Goal: Feedback & Contribution: Submit feedback/report problem

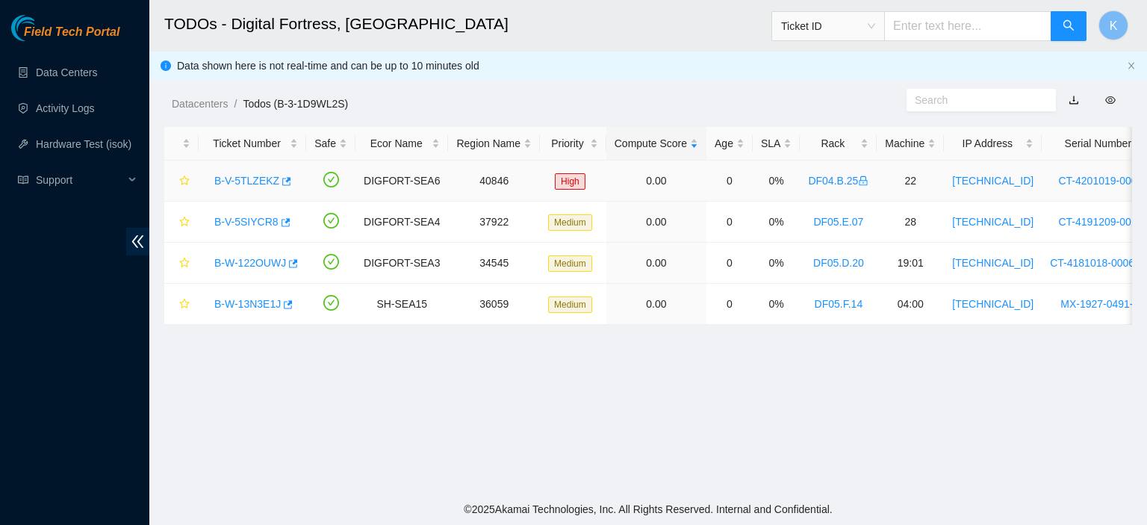
click at [245, 184] on link "B-V-5TLZEKZ" at bounding box center [246, 181] width 65 height 12
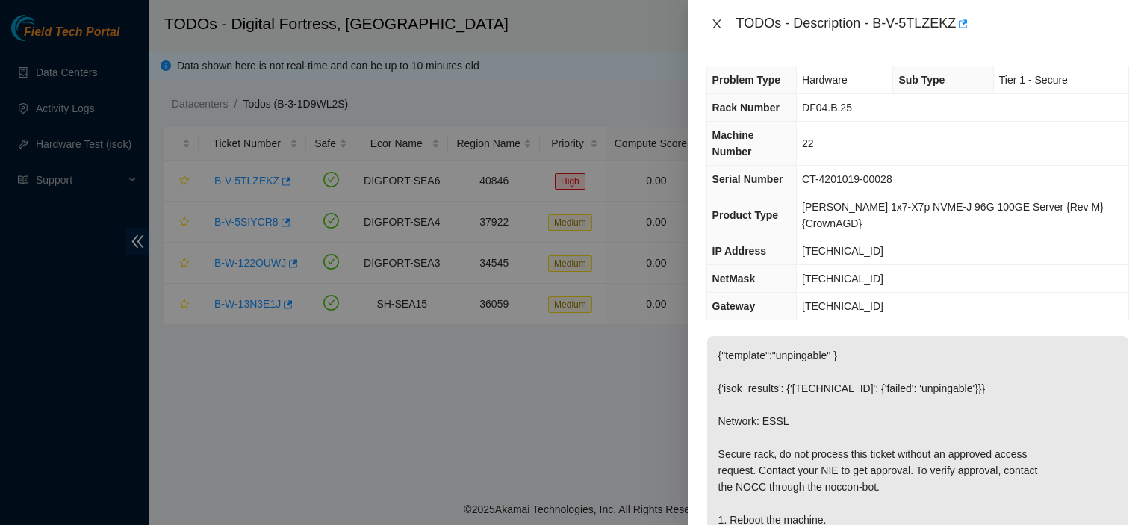
click at [720, 22] on icon "close" at bounding box center [717, 24] width 12 height 12
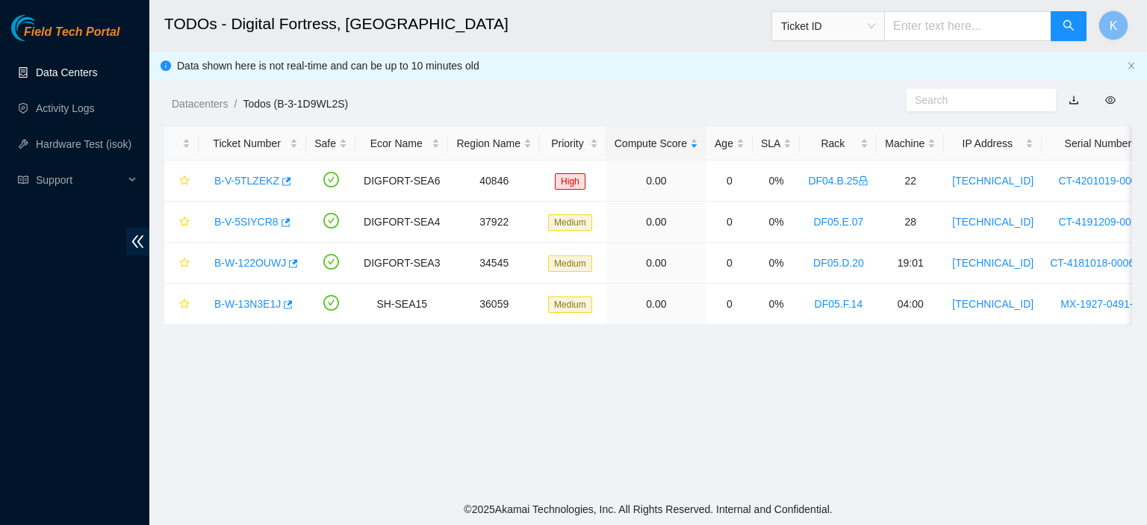
click at [73, 72] on link "Data Centers" at bounding box center [66, 72] width 61 height 12
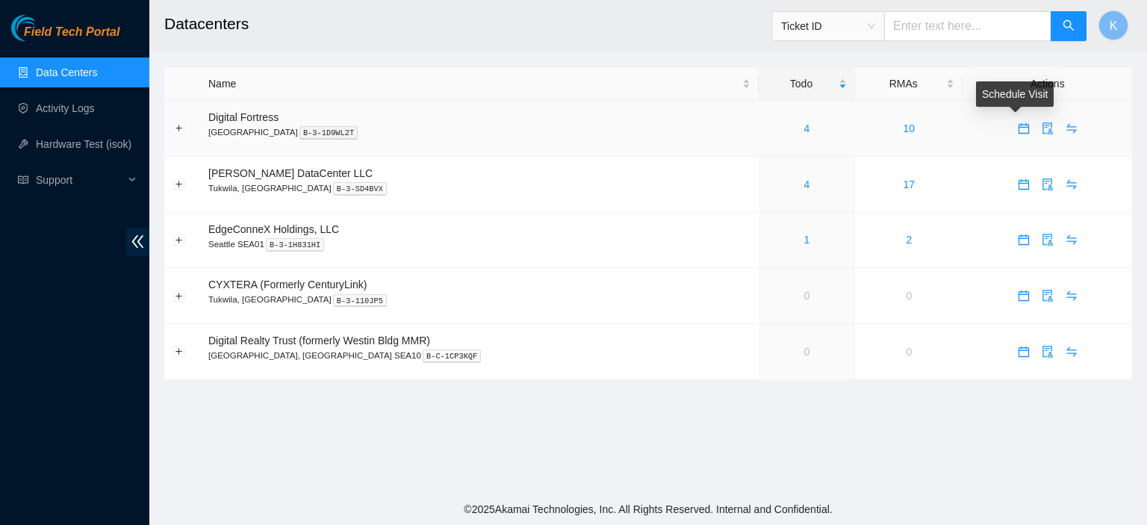
click at [1011, 125] on body "Field Tech Portal Data Centers Activity Logs Hardware Test (isok) Support Datac…" at bounding box center [573, 262] width 1147 height 525
click at [1018, 134] on icon "calendar" at bounding box center [1023, 128] width 10 height 10
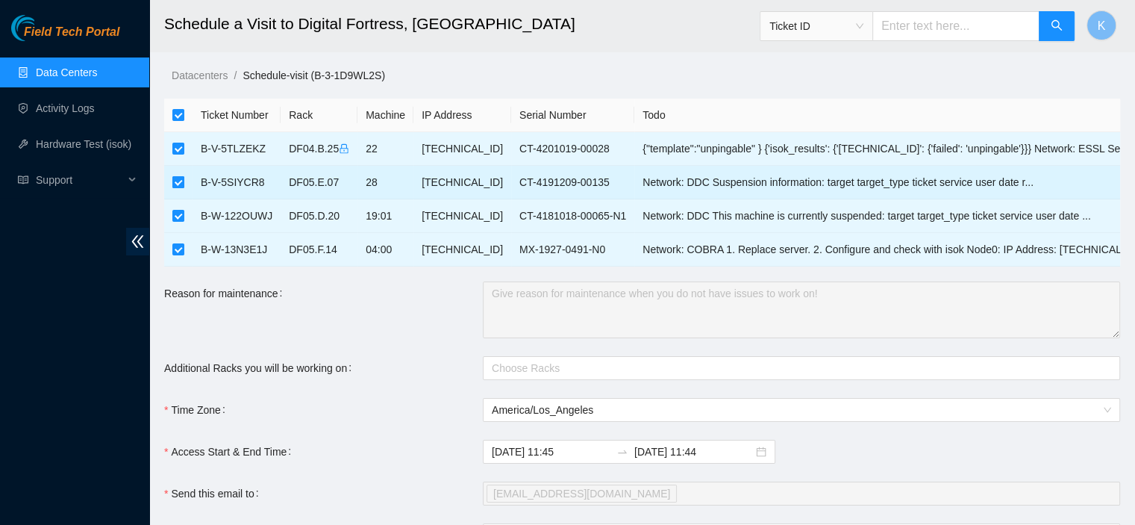
click at [173, 178] on input "checkbox" at bounding box center [178, 182] width 12 height 12
checkbox input "false"
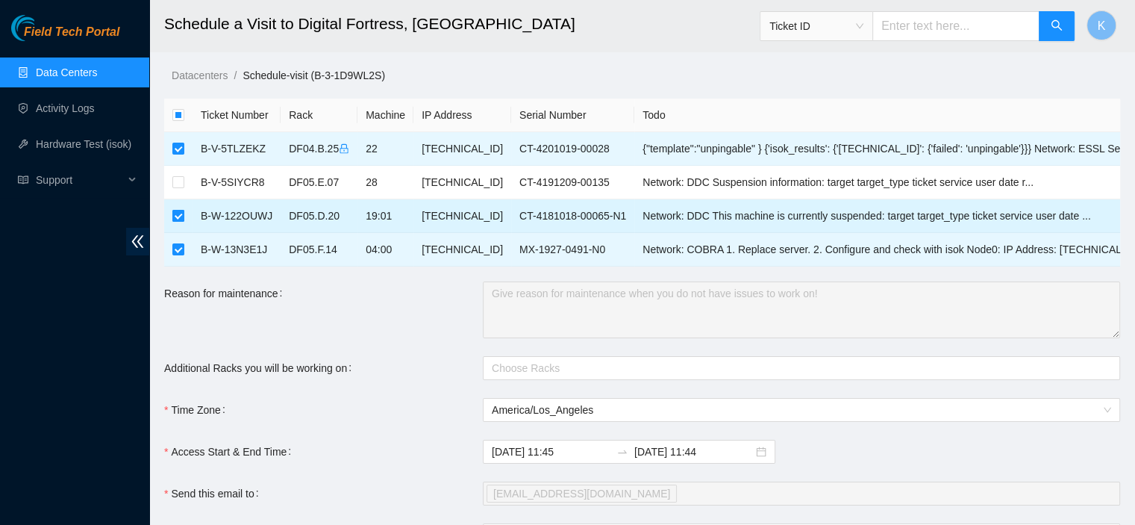
click at [175, 218] on input "checkbox" at bounding box center [178, 216] width 12 height 12
checkbox input "false"
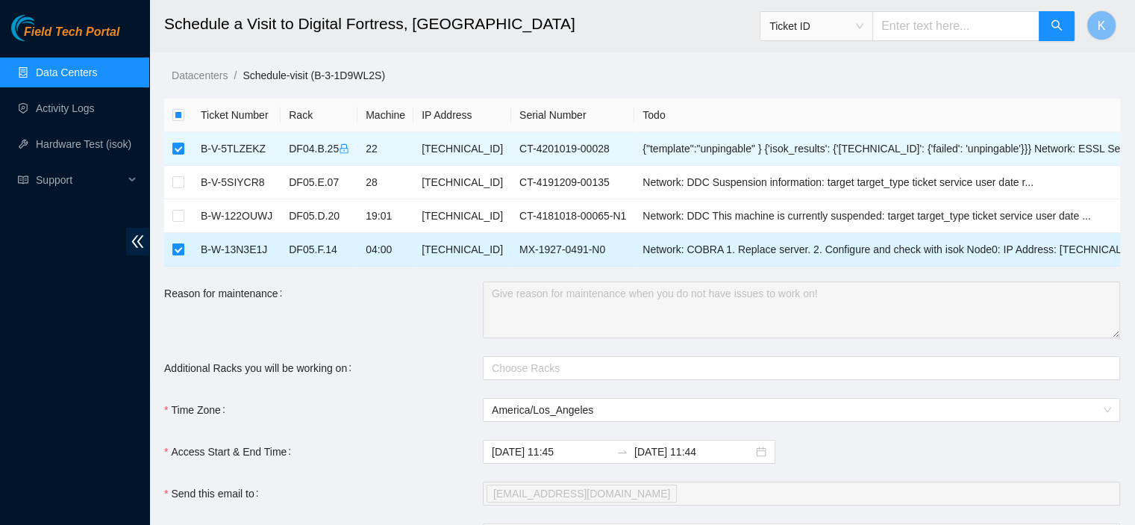
click at [176, 250] on input "checkbox" at bounding box center [178, 249] width 12 height 12
checkbox input "false"
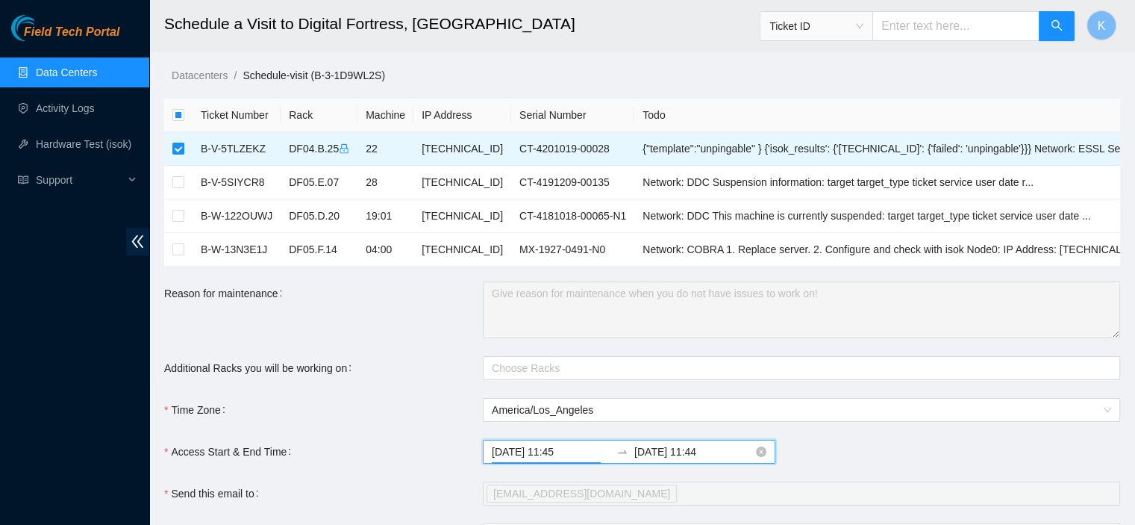
click at [553, 457] on input "2025-08-12 11:45" at bounding box center [551, 451] width 119 height 16
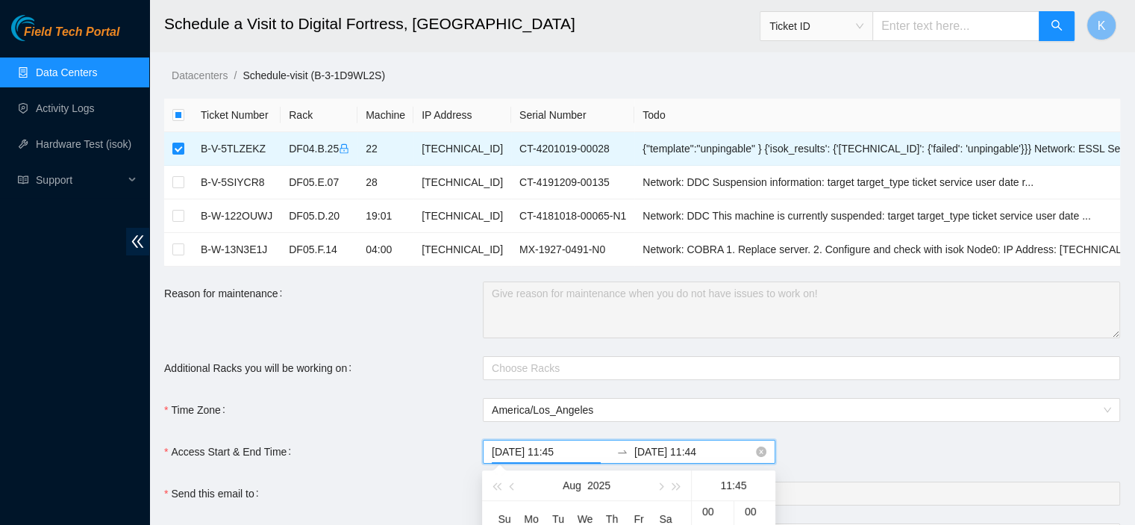
scroll to position [941, 0]
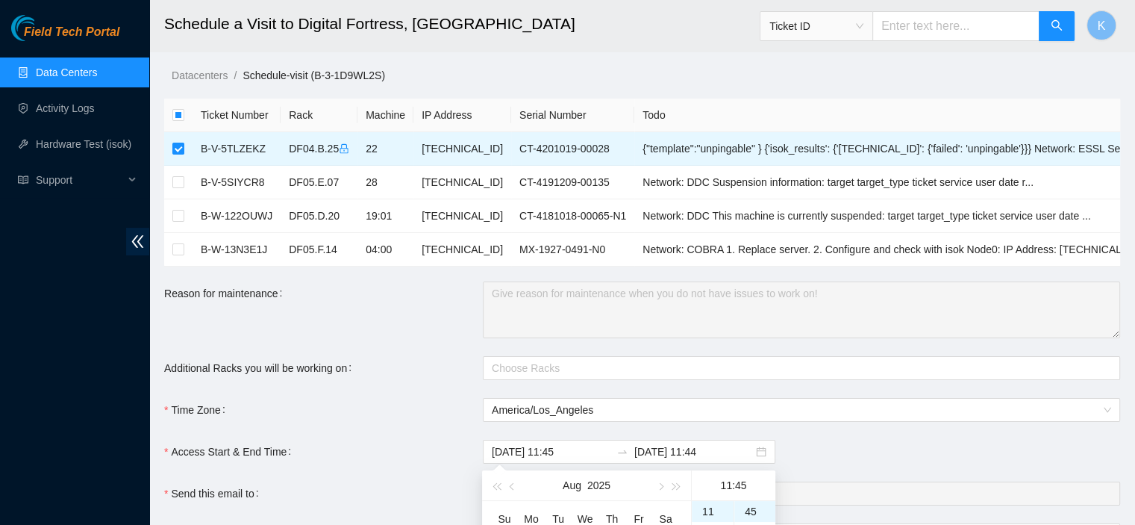
click at [1135, 259] on main "Schedule a Visit to Digital Fortress, Seattle Ticket ID K Datacenters / Schedul…" at bounding box center [642, 366] width 986 height 732
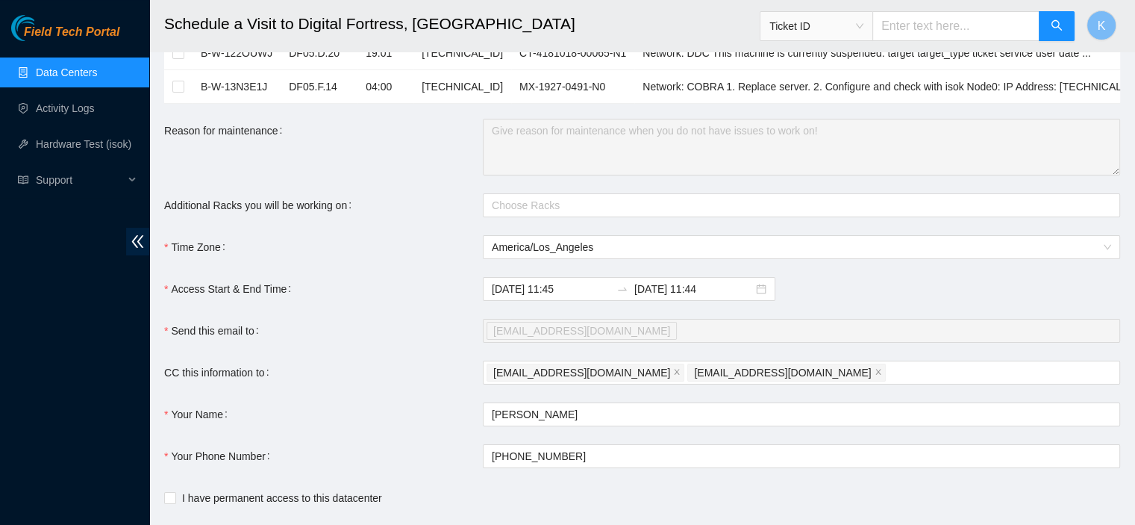
scroll to position [183, 0]
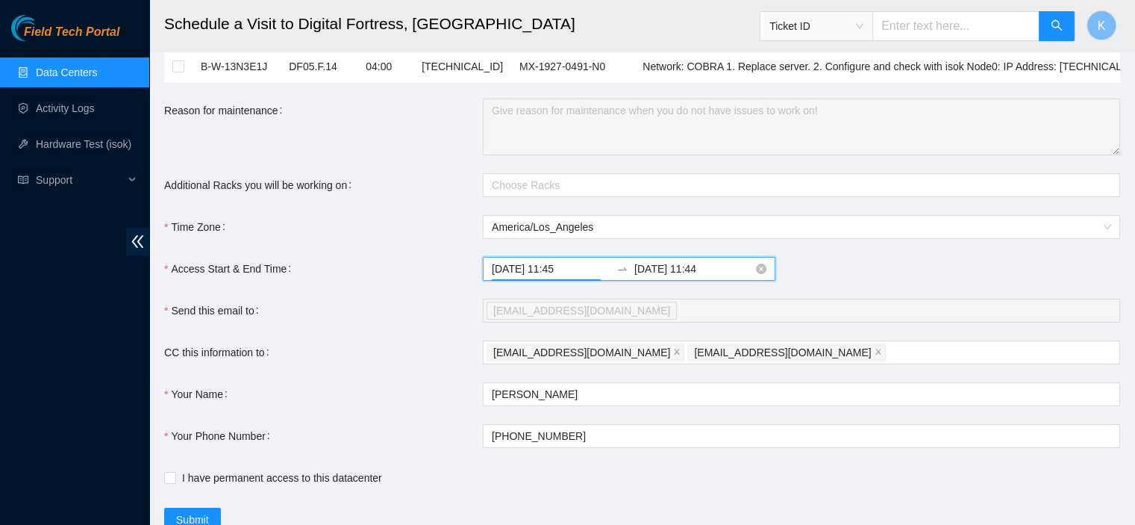
click at [546, 275] on input "2025-08-12 11:45" at bounding box center [551, 269] width 119 height 16
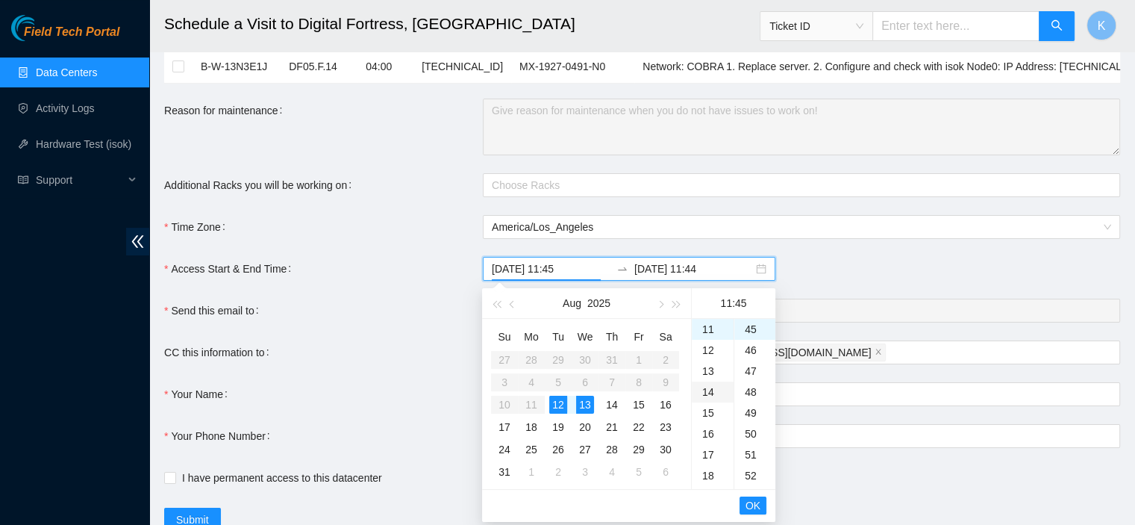
click at [710, 390] on div "14" at bounding box center [713, 391] width 42 height 21
click at [755, 328] on div "00" at bounding box center [755, 329] width 41 height 21
type input "2025-08-12 14:00"
click at [755, 502] on span "OK" at bounding box center [753, 505] width 15 height 16
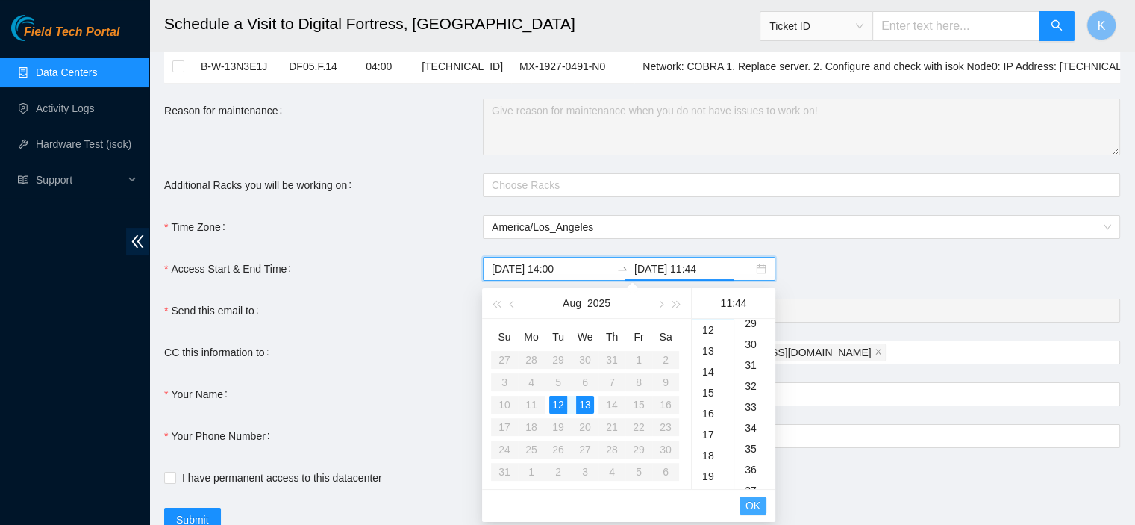
scroll to position [920, 0]
click at [708, 454] on div "17" at bounding box center [713, 454] width 42 height 21
click at [753, 328] on div "00" at bounding box center [755, 329] width 41 height 21
type input "2025-08-13 17:00"
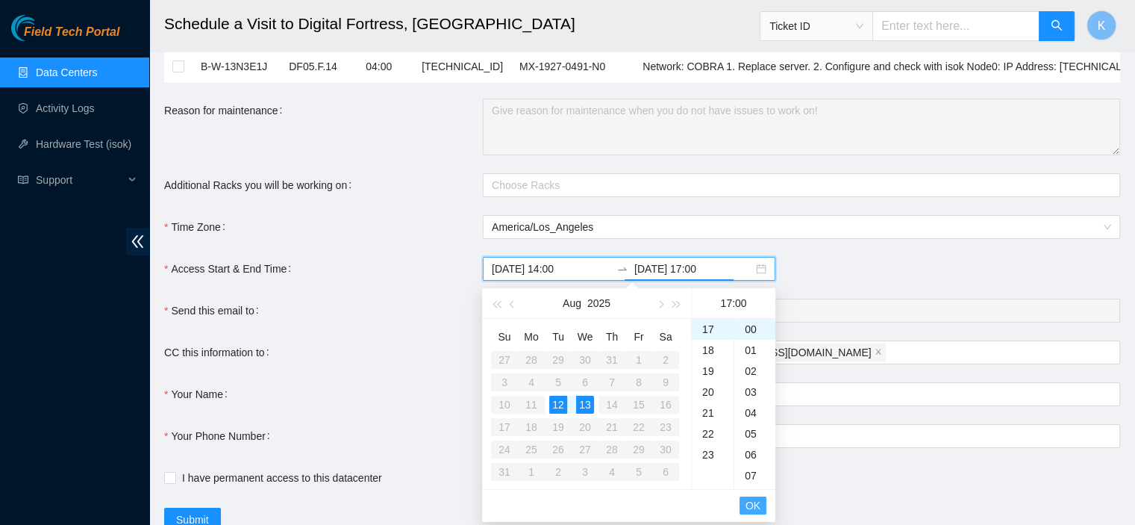
click at [753, 507] on span "OK" at bounding box center [753, 505] width 15 height 16
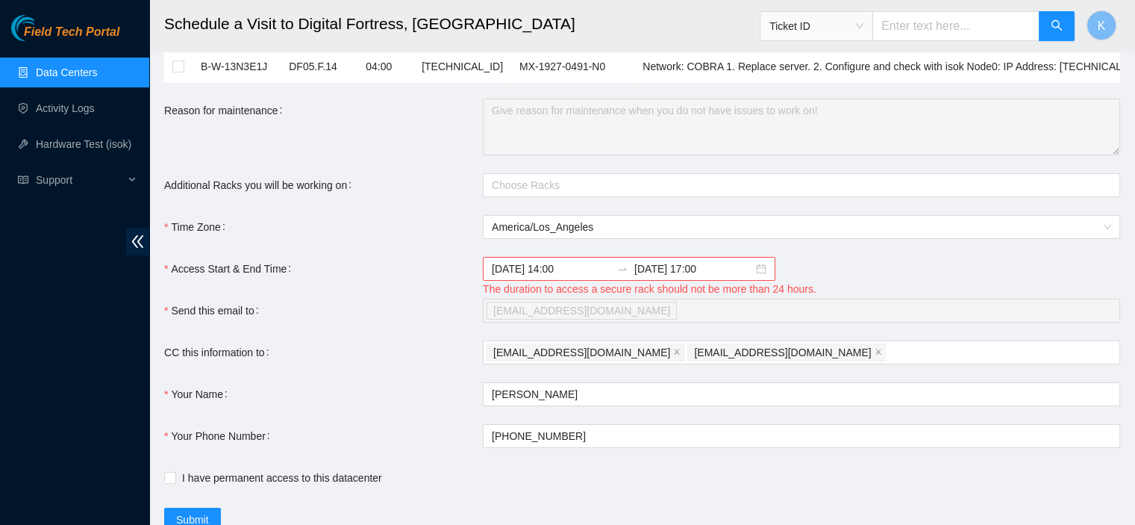
click at [1039, 327] on form "Ticket Number Rack Machine IP Address Serial Number Todo B-V-5TLZEKZ DF04.B.25 …" at bounding box center [642, 224] width 956 height 616
click at [875, 352] on icon "close" at bounding box center [878, 352] width 7 height 7
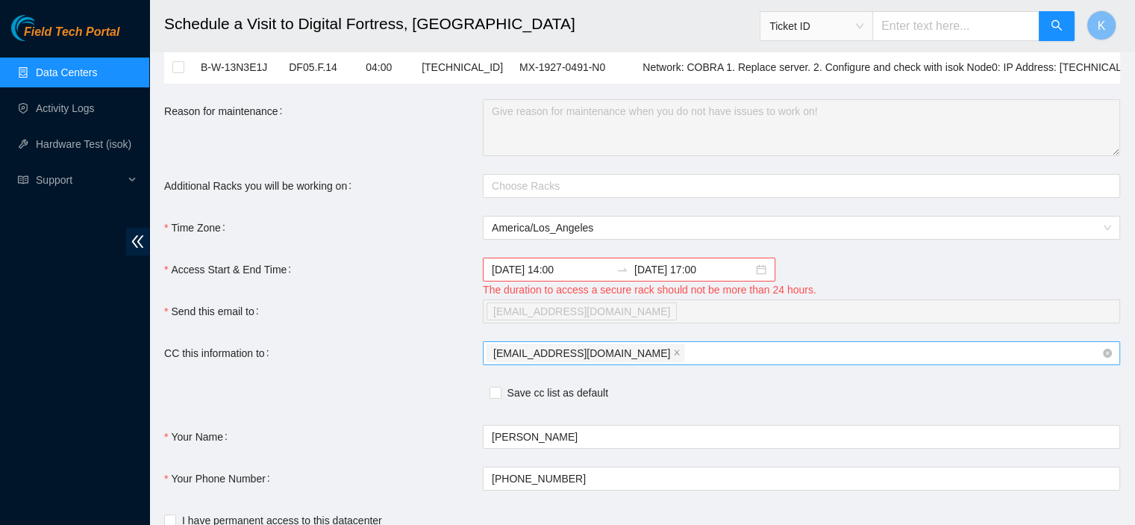
click at [726, 346] on div "kbbyrne23@gmail.com" at bounding box center [794, 353] width 615 height 21
paste input "fts-sea@akamai.com"
type input "fts-sea@akamai.com"
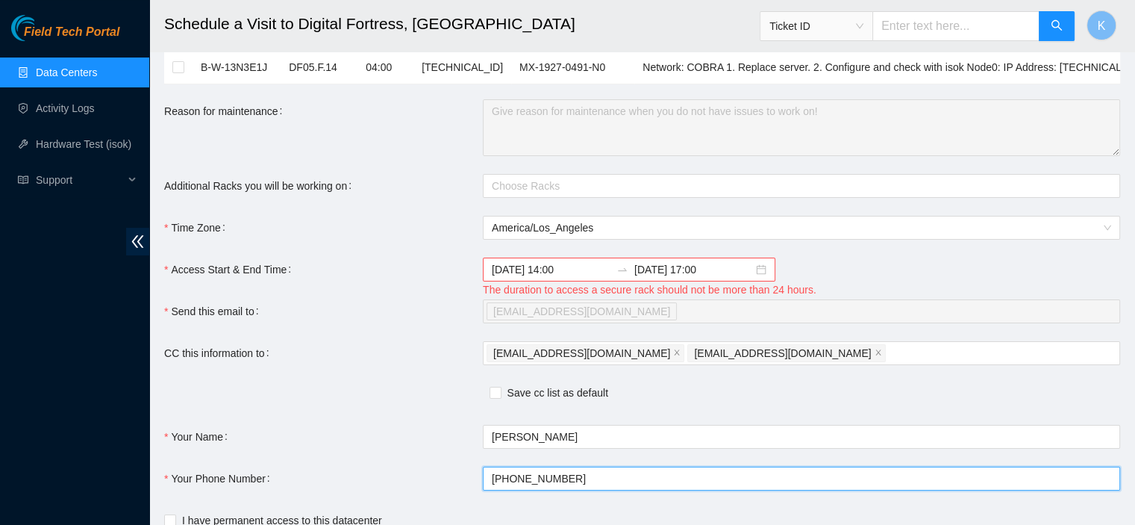
click at [743, 468] on input "+1(206)931-0936" at bounding box center [801, 479] width 637 height 24
click at [821, 346] on div "kbbyrne23@gmail.com fts-sea@akamai.com" at bounding box center [794, 353] width 615 height 21
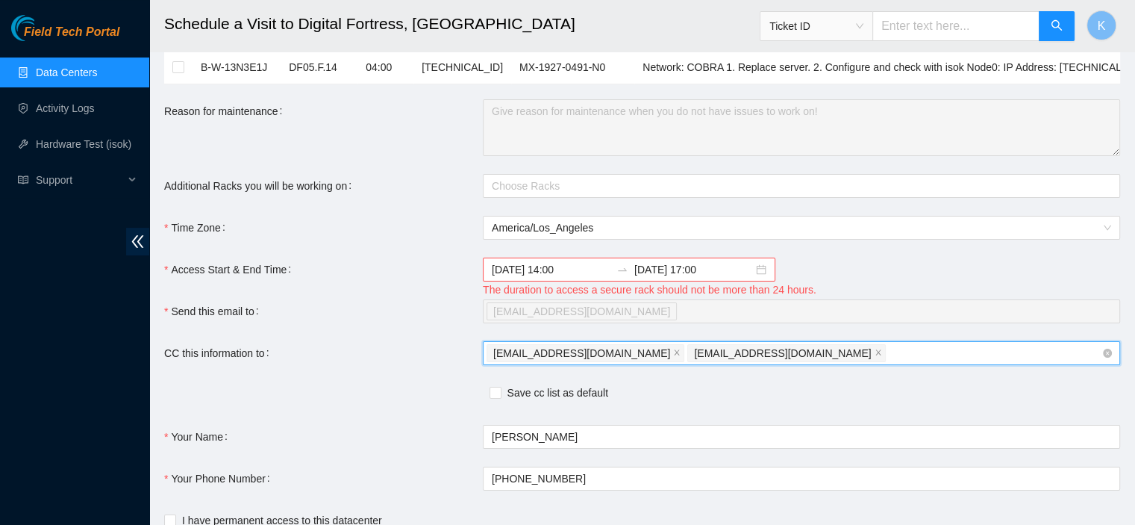
paste input "nocc-shift@akamai.com"
type input "nocc-shift@akamai.com"
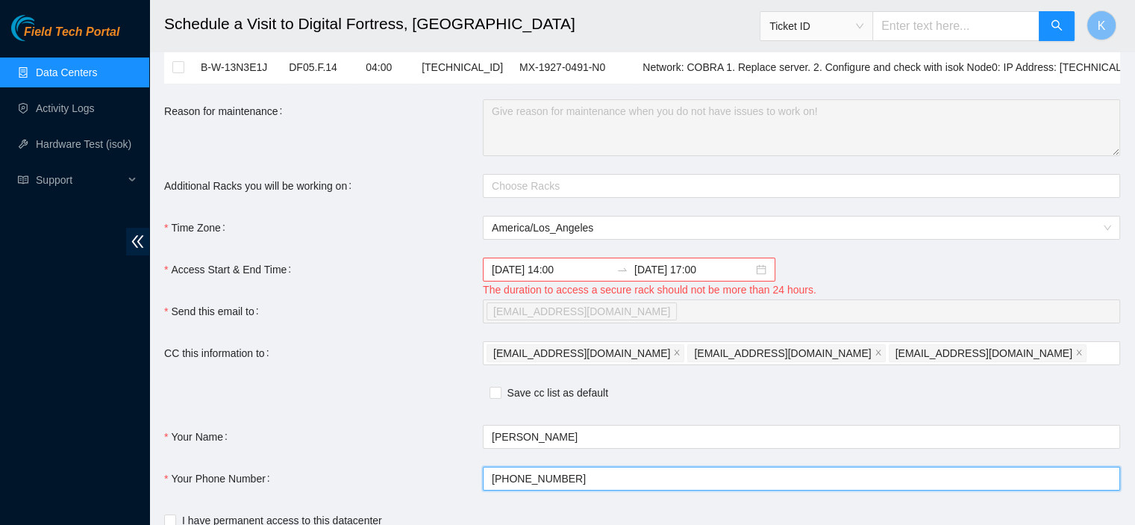
click at [684, 486] on input "+1(206)931-0936" at bounding box center [801, 479] width 637 height 24
click at [917, 355] on div "kbbyrne23@gmail.com fts-sea@akamai.com nocc-shift@akamai.com" at bounding box center [794, 353] width 615 height 21
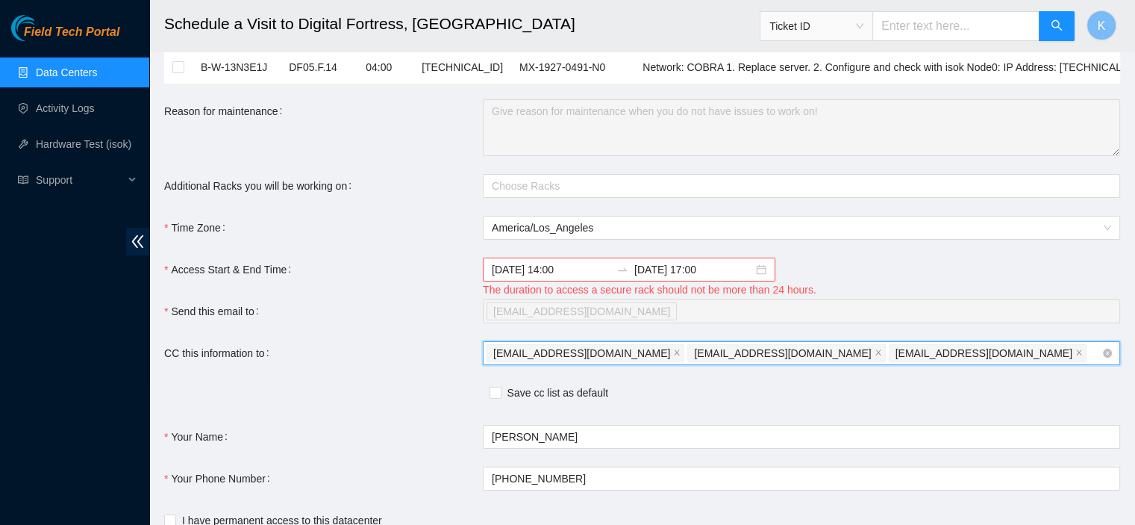
paste input "deploy-tix@akamai.com"
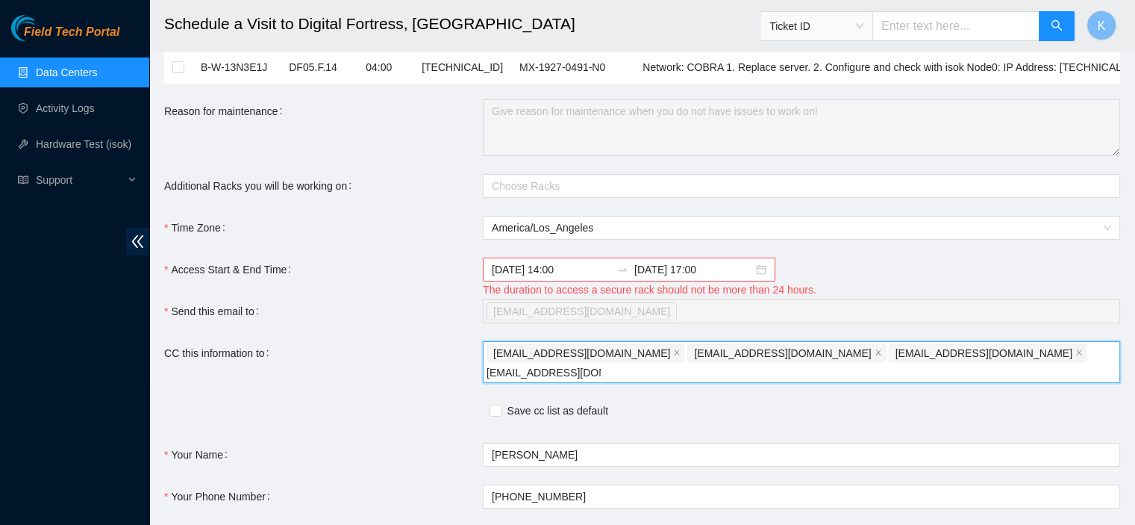
type input "deploy-tix@akamai.com"
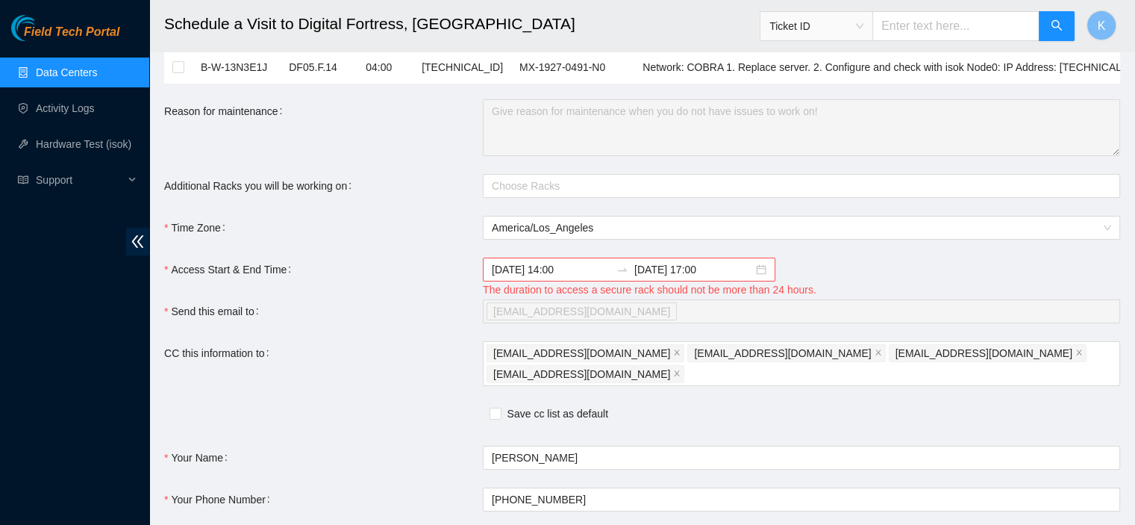
scroll to position [181, 0]
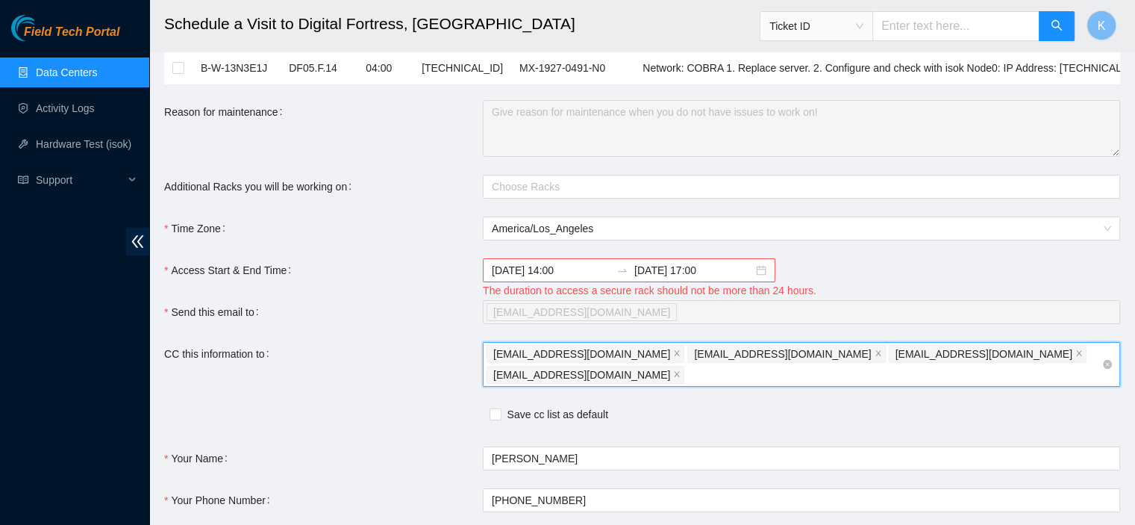
click at [1054, 355] on div "kbbyrne23@gmail.com fts-sea@akamai.com nocc-shift@akamai.com deploy-tix@akamai.…" at bounding box center [794, 364] width 615 height 42
paste input "nie-hivemind@akamai.com ("
type input "nie-hivemind@akamai.com ("
click at [496, 411] on input "Save cc list as default" at bounding box center [495, 413] width 10 height 10
checkbox input "true"
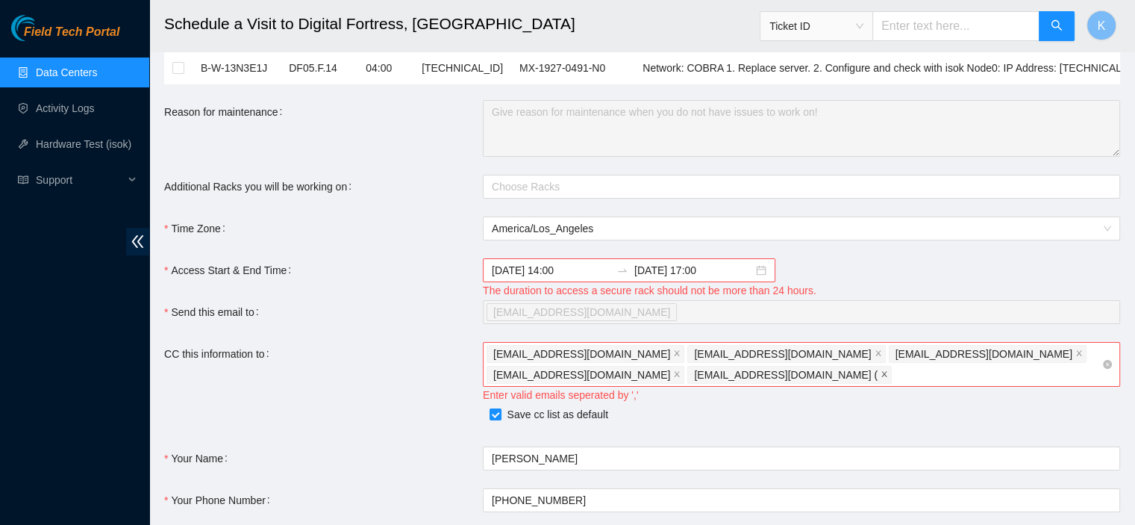
click at [881, 374] on icon "close" at bounding box center [884, 373] width 7 height 7
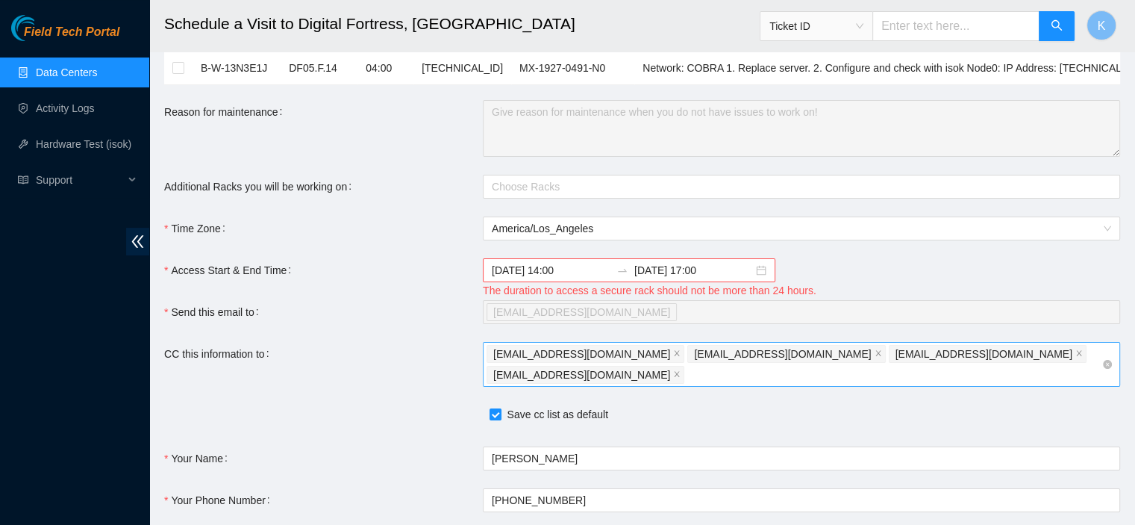
click at [1114, 292] on div "The duration to access a secure rack should not be more than 24 hours." at bounding box center [801, 290] width 637 height 16
click at [1044, 350] on div "kbbyrne23@gmail.com fts-sea@akamai.com nocc-shift@akamai.com deploy-tix@akamai.…" at bounding box center [794, 364] width 615 height 42
paste input "nie-hivemind@akamai.com"
type input "nie-hivemind@akamai.com"
click at [667, 271] on input "2025-08-13 17:00" at bounding box center [693, 270] width 119 height 16
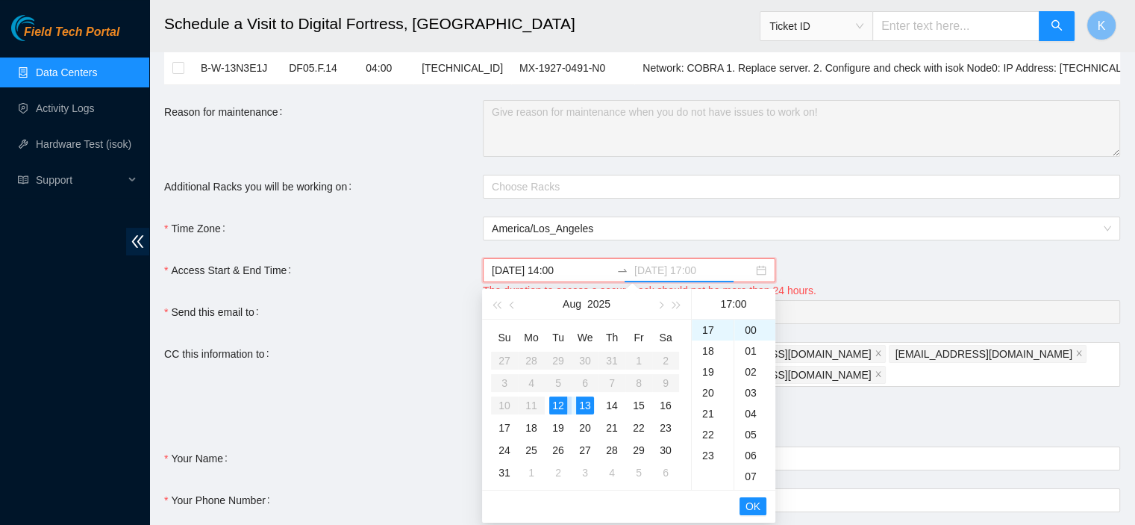
click at [558, 407] on div "12" at bounding box center [558, 405] width 18 height 18
type input "2025-08-12 17:00"
click at [756, 507] on span "OK" at bounding box center [753, 506] width 15 height 16
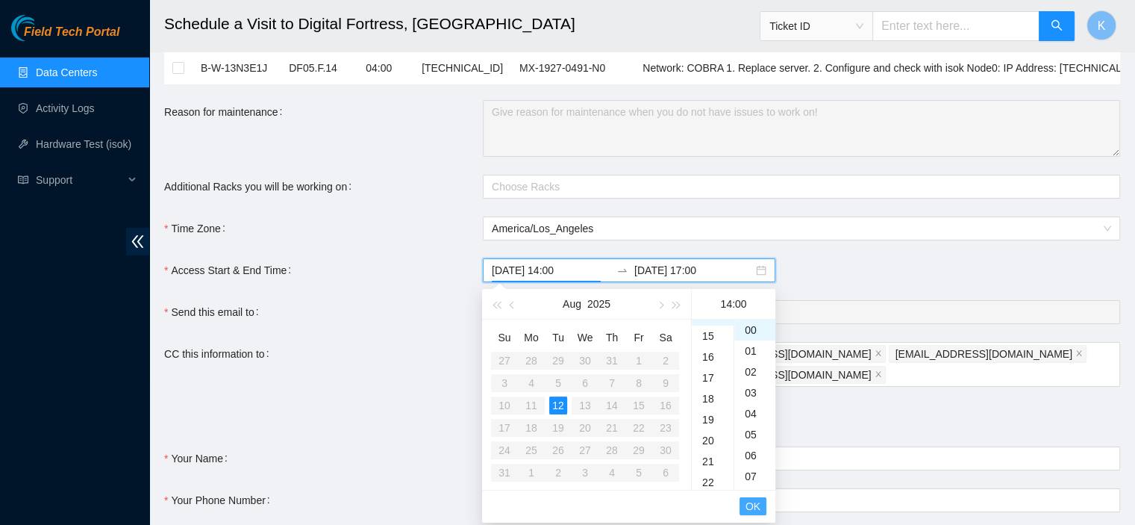
scroll to position [293, 0]
click at [756, 503] on span "OK" at bounding box center [753, 506] width 15 height 16
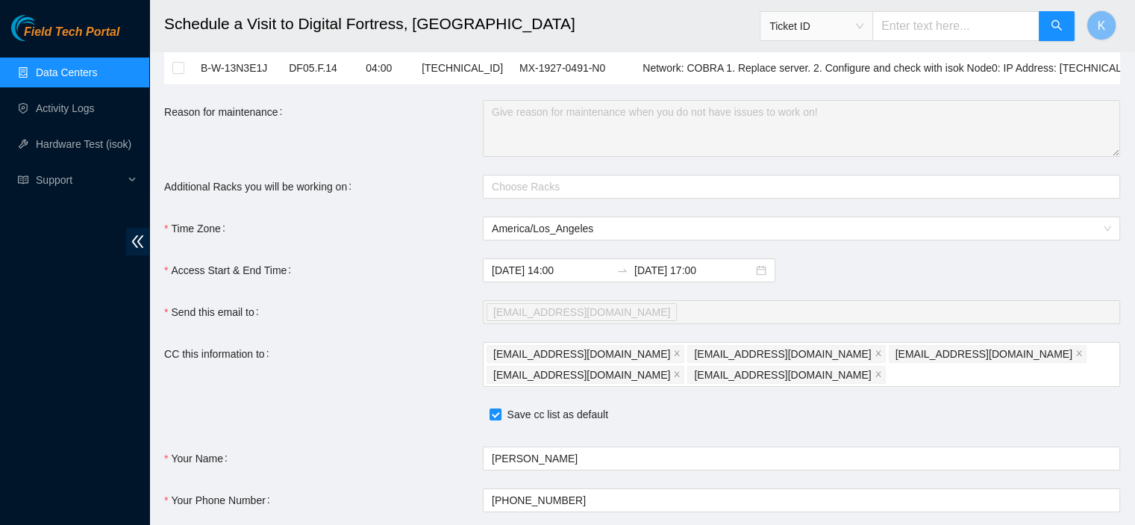
drag, startPoint x: 1141, startPoint y: 239, endPoint x: 1136, endPoint y: 350, distance: 111.3
click at [1135, 343] on html "Field Tech Portal Data Centers Activity Logs Hardware Test (isok) Support Sched…" at bounding box center [567, 81] width 1135 height 525
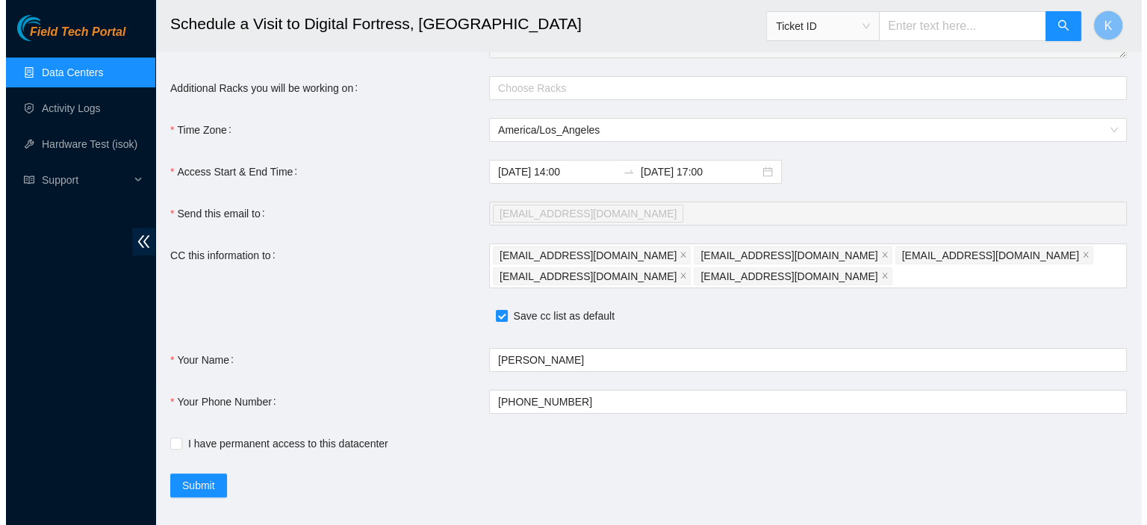
scroll to position [300, 0]
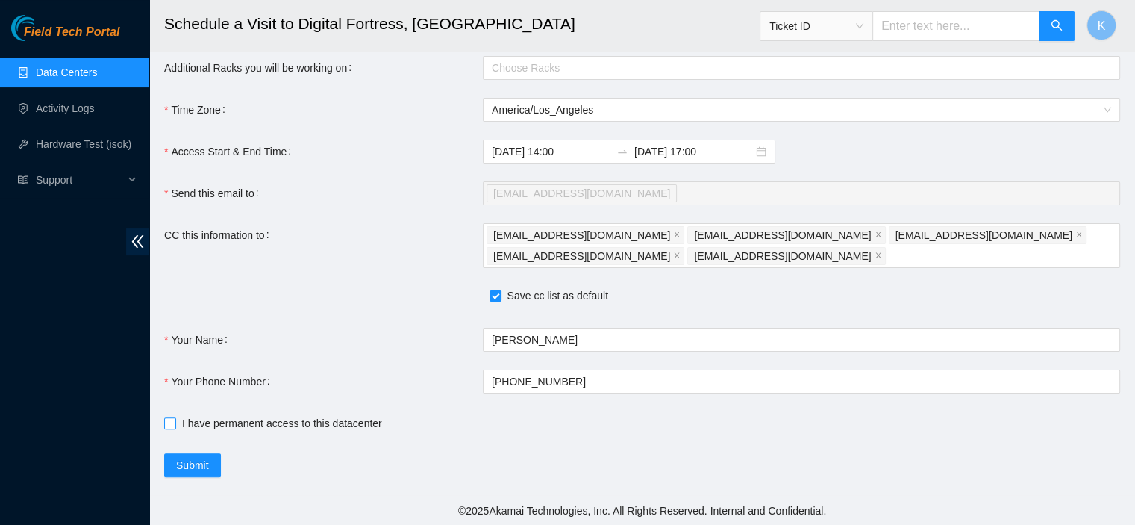
click at [169, 420] on input "I have permanent access to this datacenter" at bounding box center [169, 422] width 10 height 10
checkbox input "true"
click at [191, 461] on span "Submit" at bounding box center [192, 465] width 33 height 16
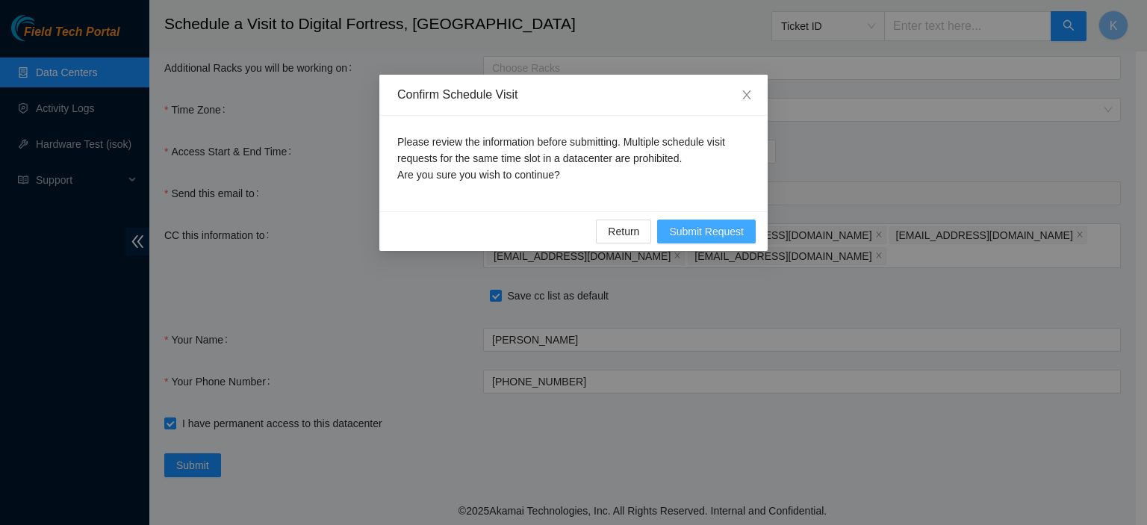
click at [720, 232] on span "Submit Request" at bounding box center [706, 231] width 75 height 16
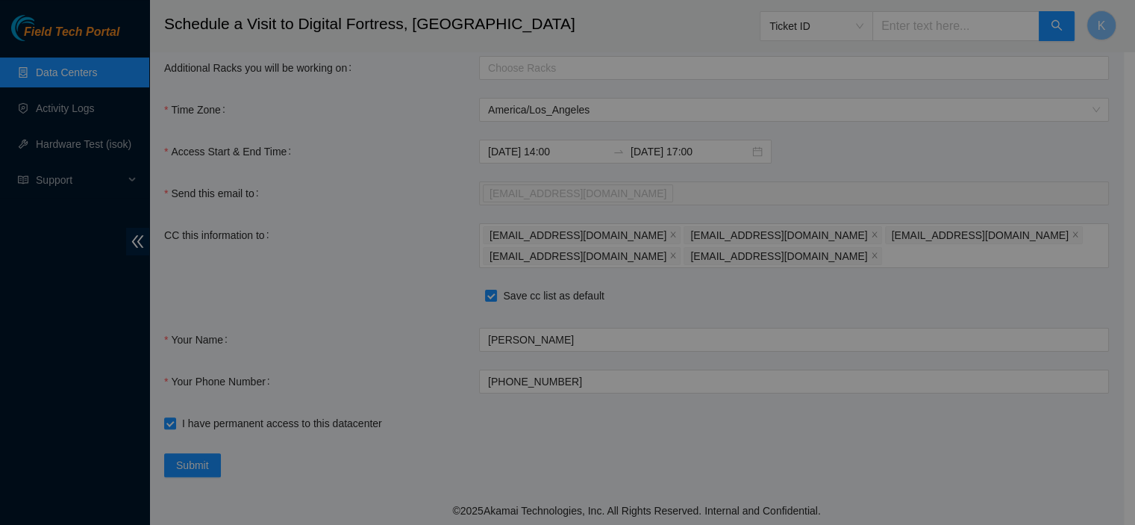
type input "2025-08-12 11:47"
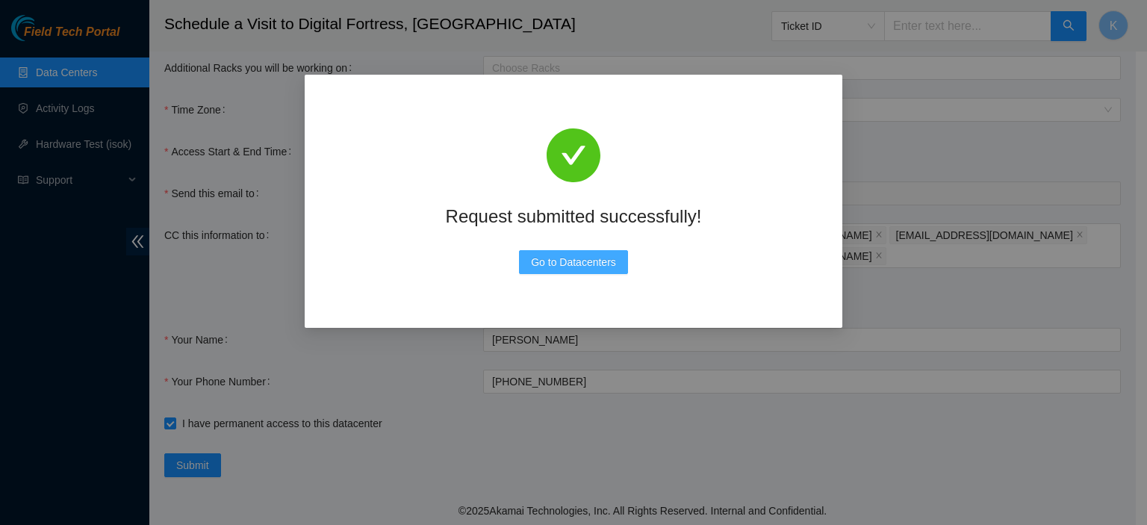
click at [602, 259] on span "Go to Datacenters" at bounding box center [573, 262] width 85 height 16
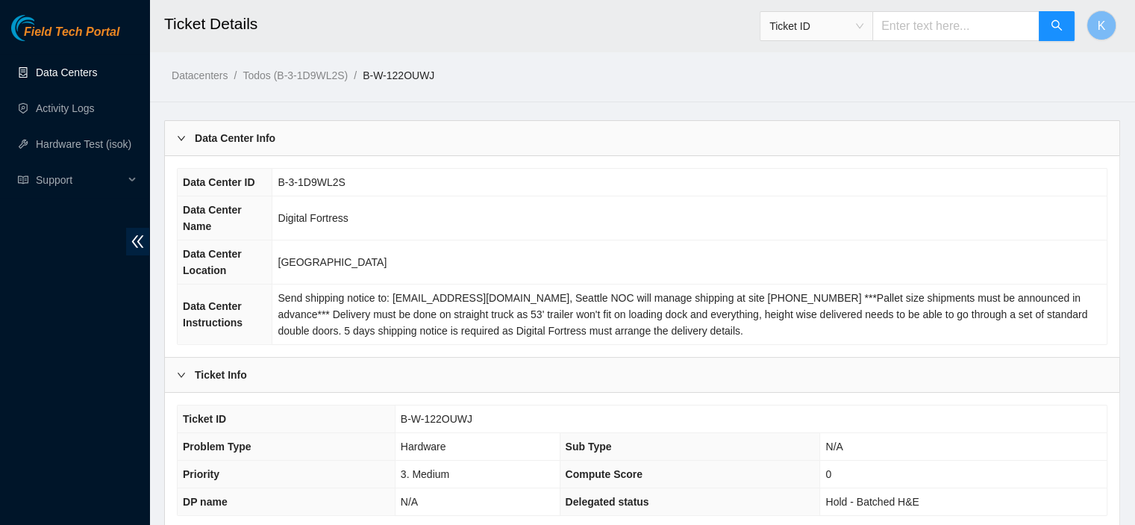
click at [67, 68] on link "Data Centers" at bounding box center [66, 72] width 61 height 12
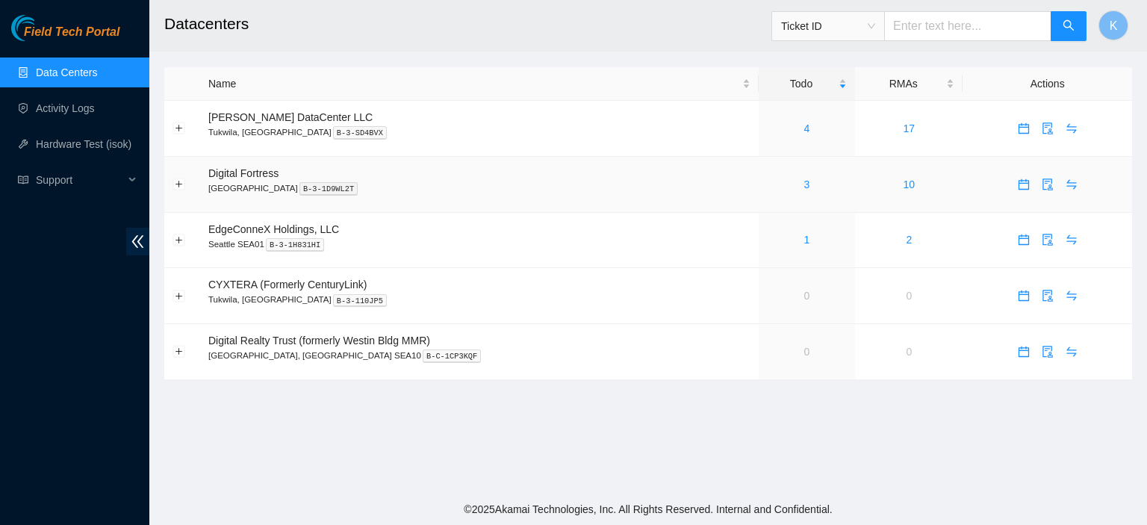
click at [778, 186] on div "3" at bounding box center [807, 184] width 80 height 16
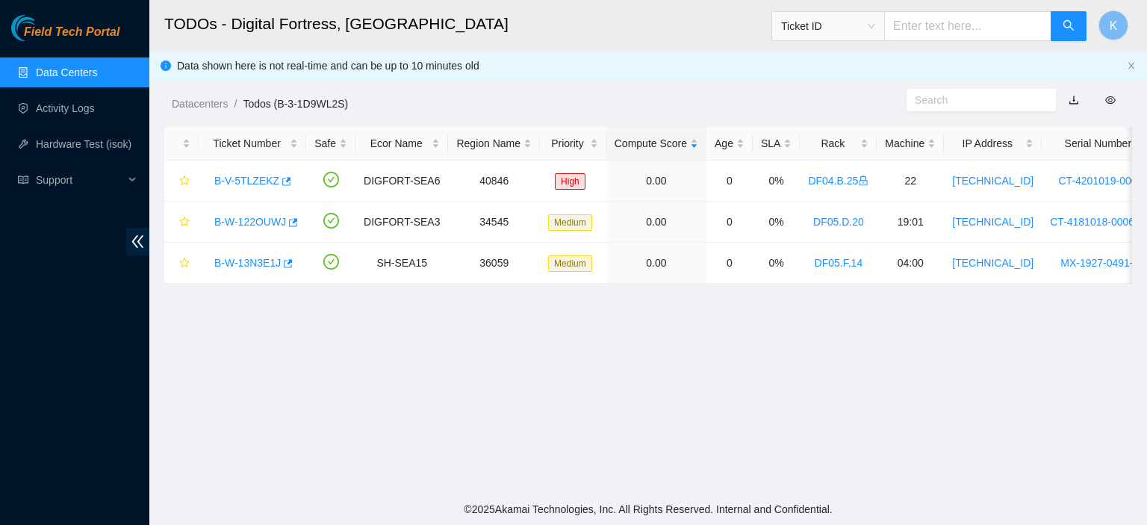
click at [1146, 411] on main "TODOs - Digital Fortress, Seattle Ticket ID K Data shown here is not real-time …" at bounding box center [647, 246] width 997 height 493
click at [237, 266] on link "B-W-13N3E1J" at bounding box center [247, 263] width 66 height 12
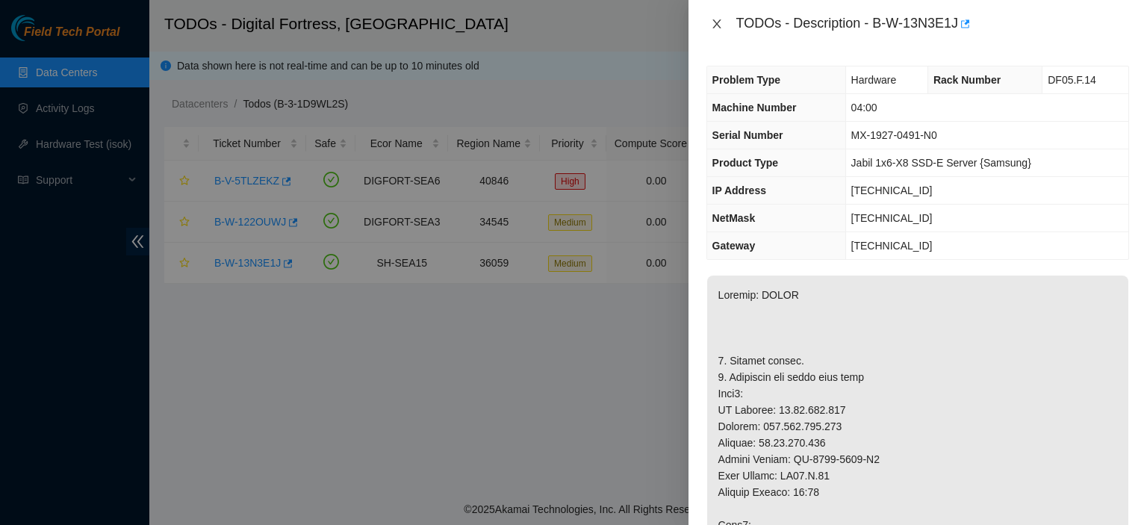
click at [714, 23] on icon "close" at bounding box center [717, 24] width 12 height 12
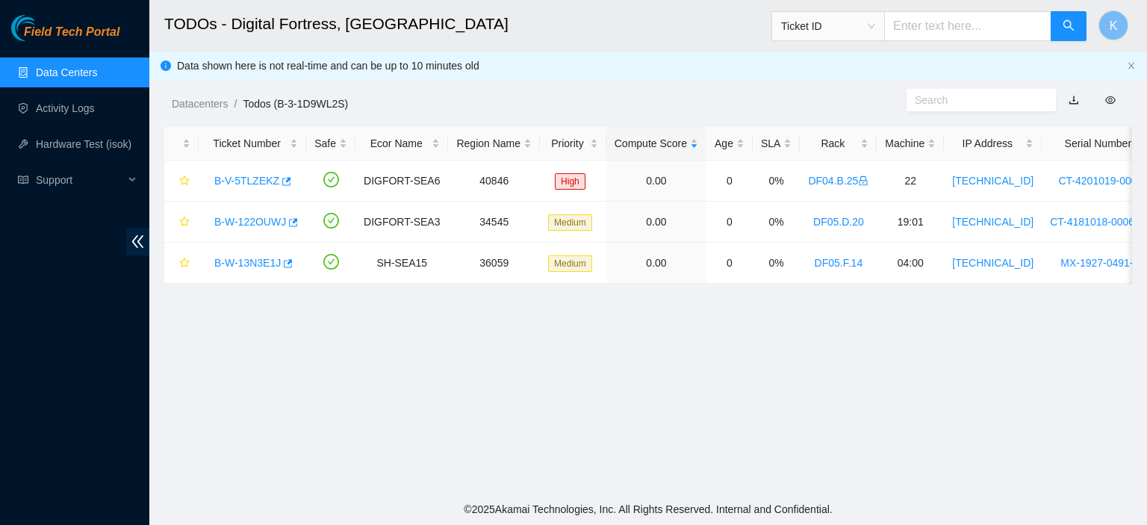
click at [982, 506] on footer "© 2025 Akamai Technologies, Inc. All Rights Reserved. Internal and Confidential." at bounding box center [647, 508] width 997 height 31
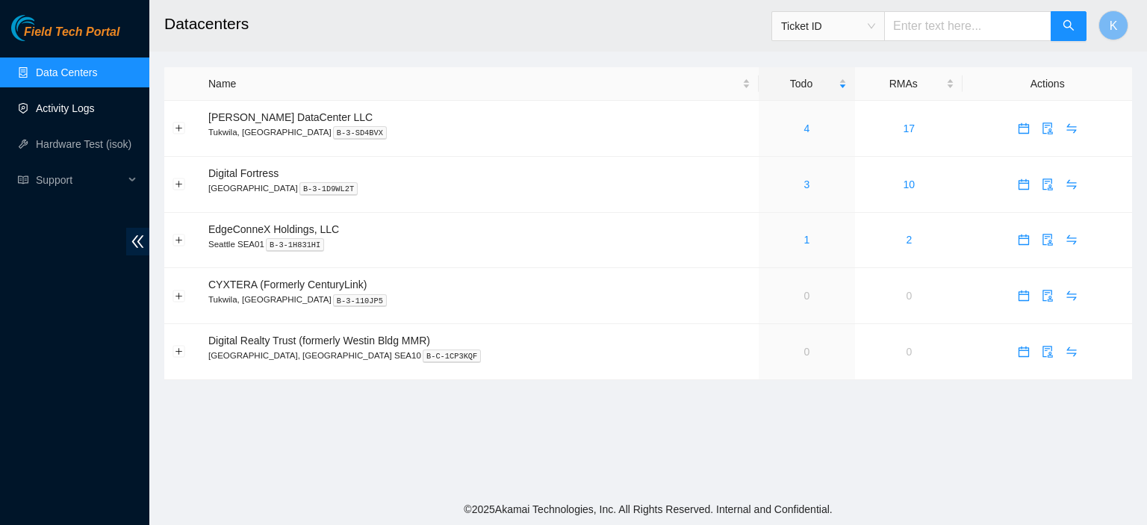
click at [66, 102] on link "Activity Logs" at bounding box center [65, 108] width 59 height 12
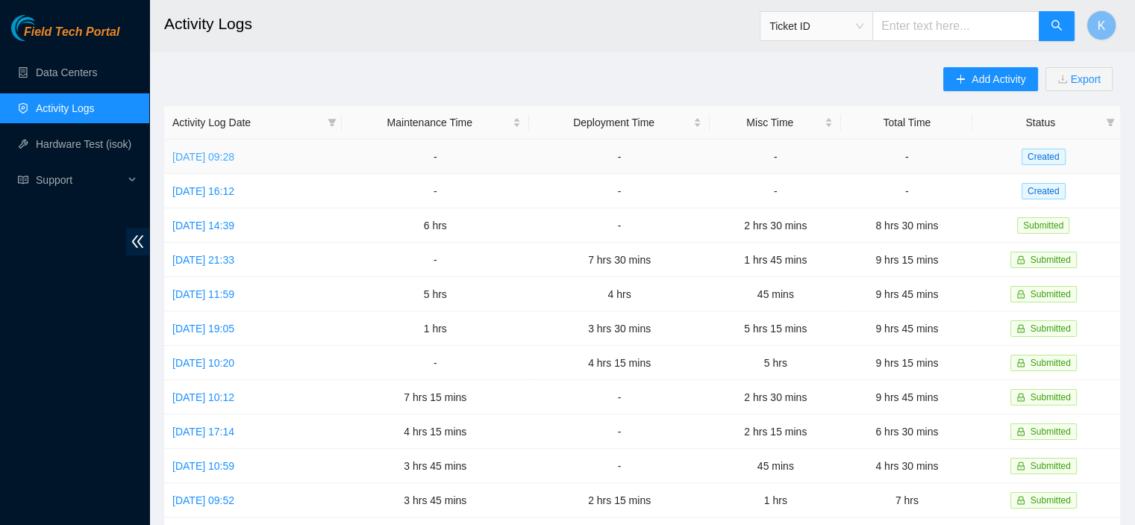
click at [234, 152] on link "[DATE] 09:28" at bounding box center [203, 157] width 62 height 12
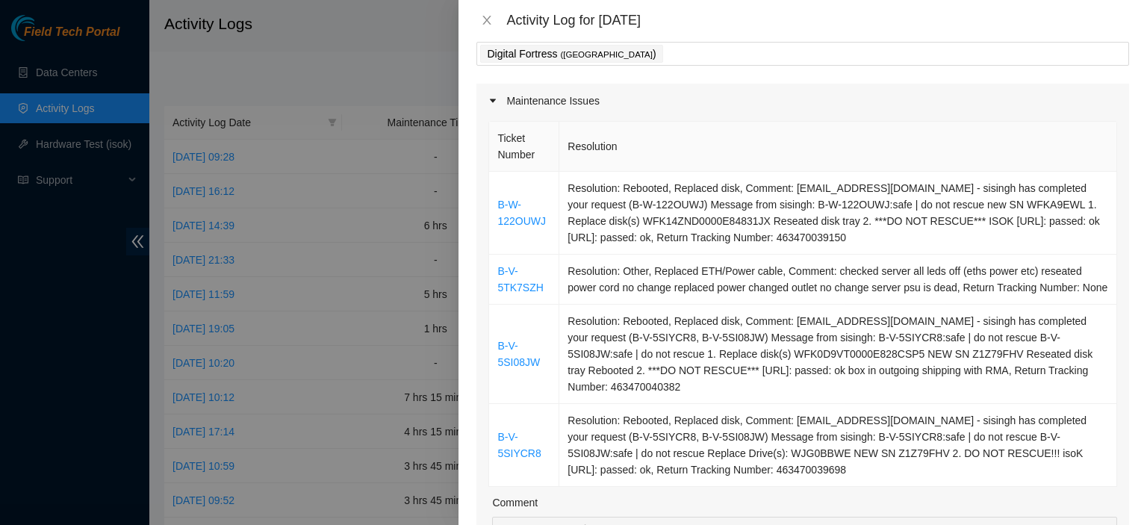
scroll to position [105, 0]
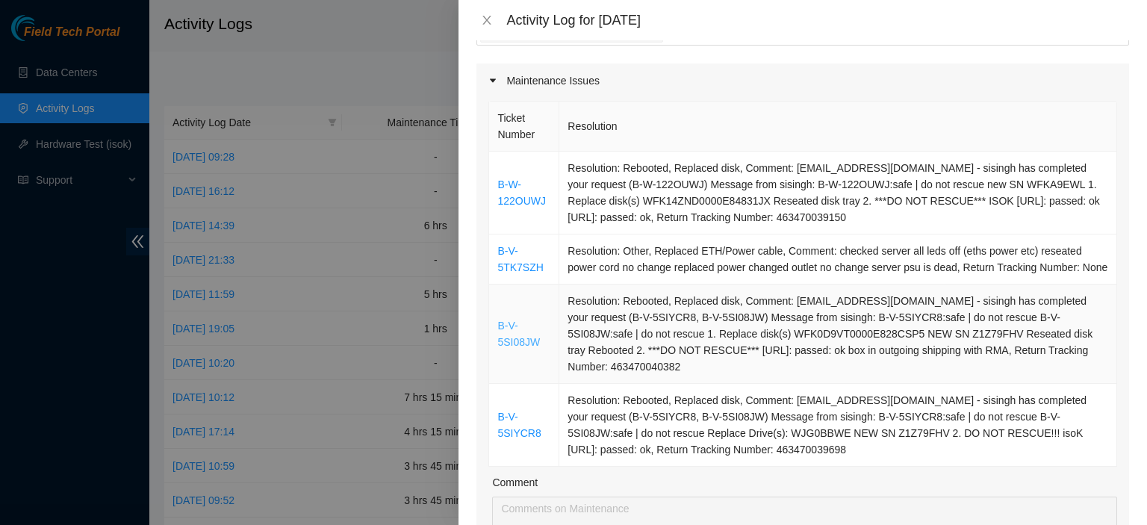
click at [509, 348] on link "B-V-5SI08JW" at bounding box center [518, 333] width 43 height 28
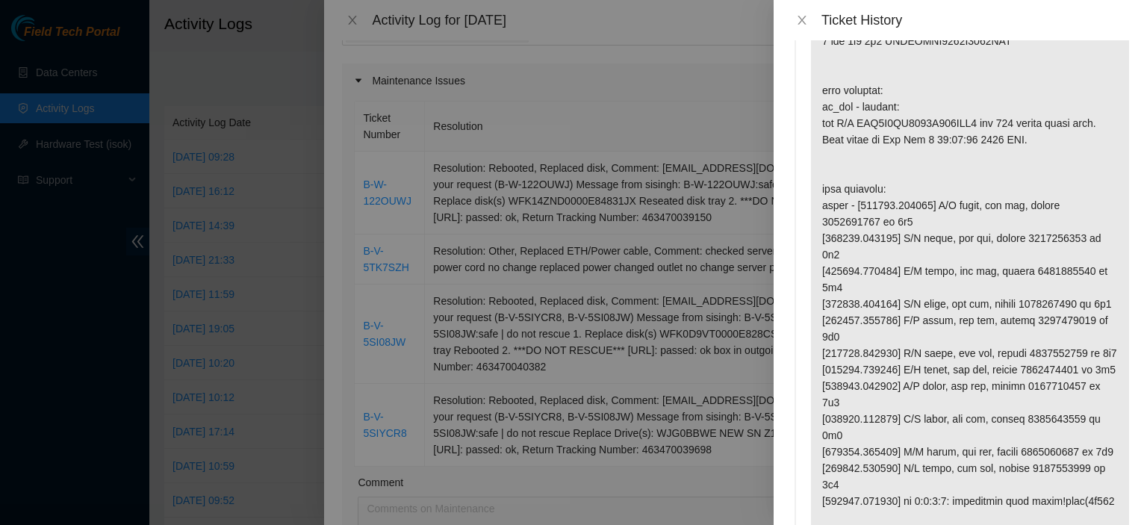
scroll to position [0, 0]
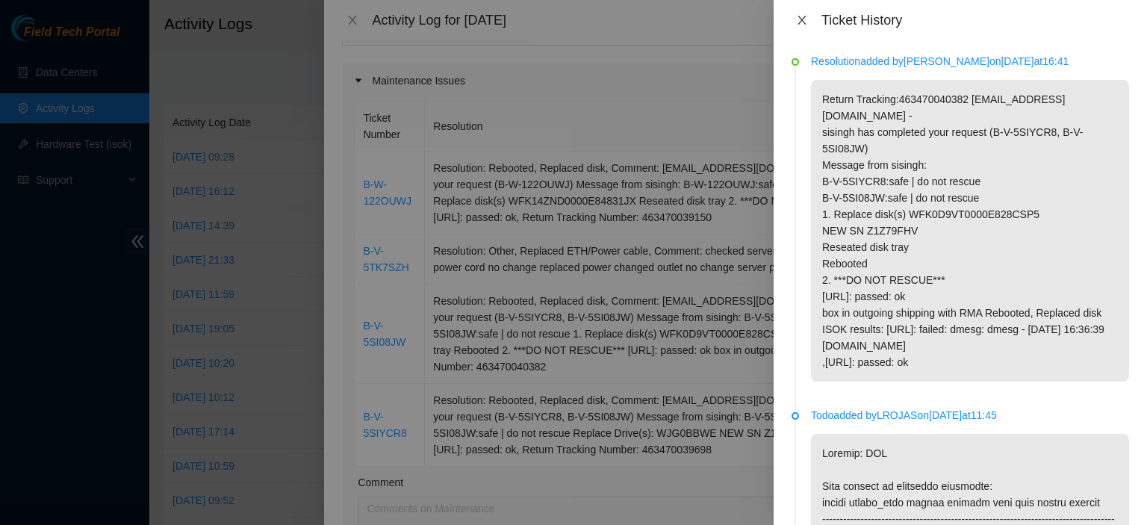
click at [796, 19] on icon "close" at bounding box center [802, 20] width 12 height 12
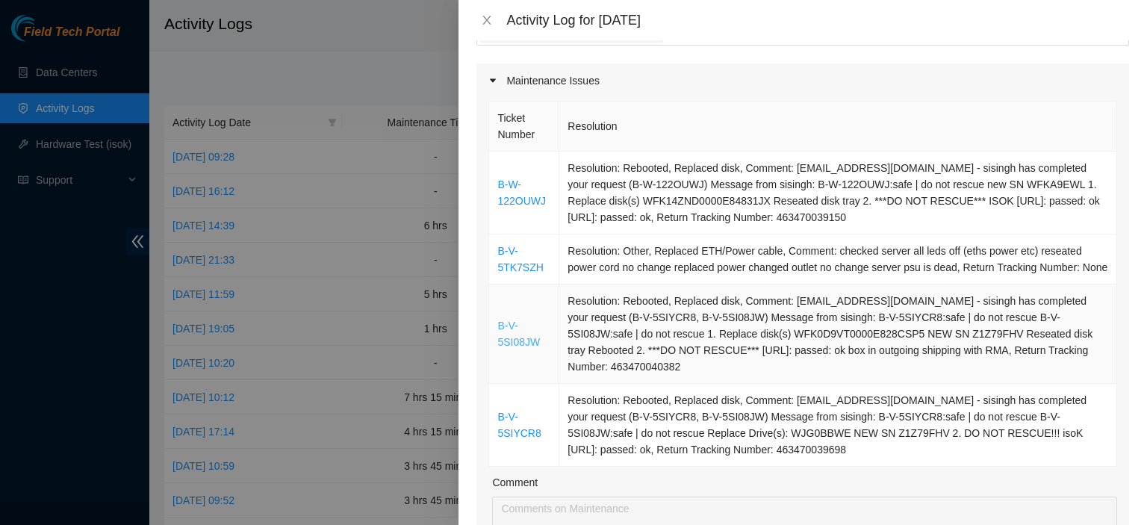
click at [511, 343] on link "B-V-5SI08JW" at bounding box center [518, 333] width 43 height 28
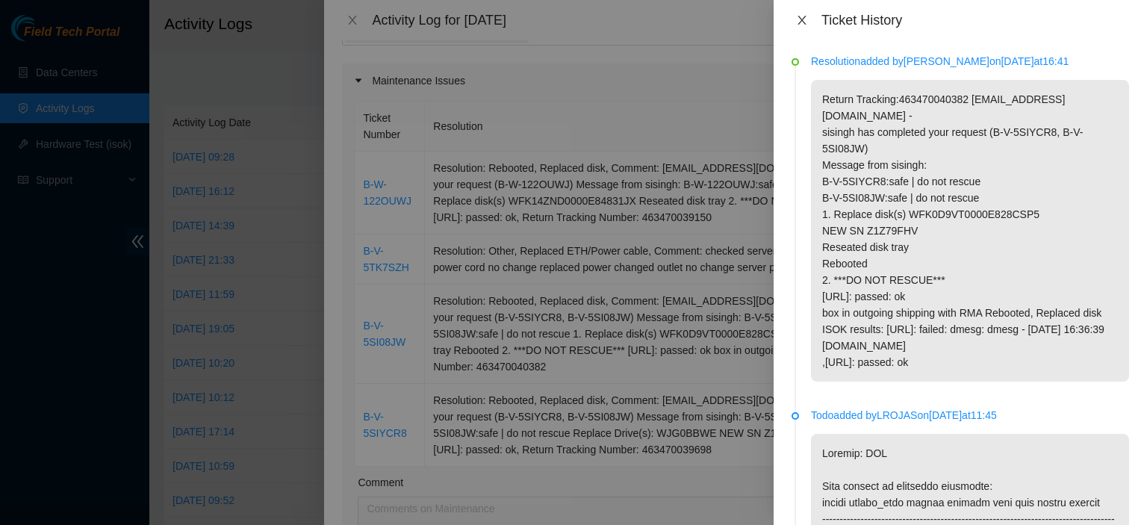
click at [802, 22] on icon "close" at bounding box center [801, 20] width 8 height 9
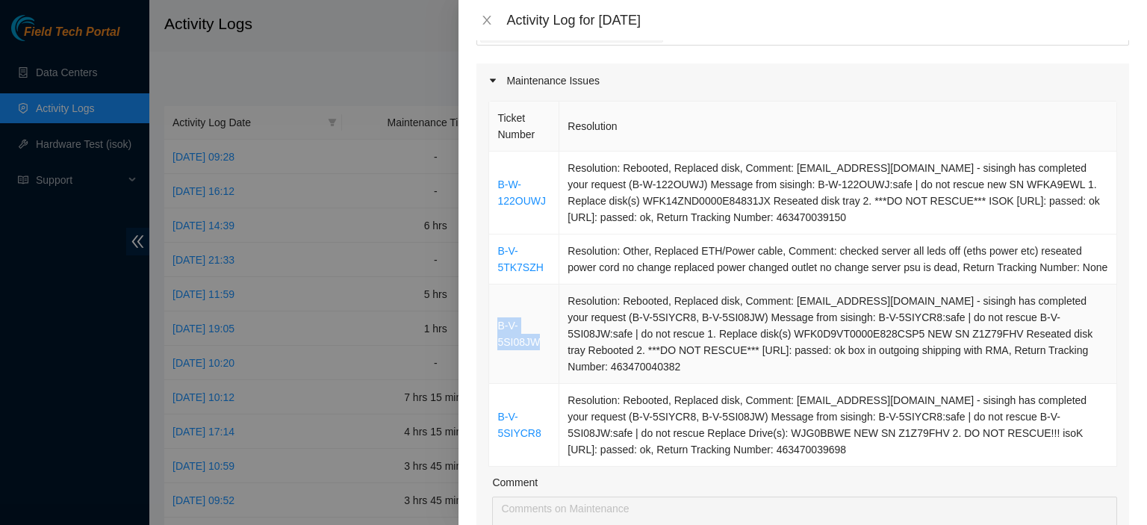
drag, startPoint x: 540, startPoint y: 355, endPoint x: 493, endPoint y: 328, distance: 55.2
click at [493, 328] on td "B-V-5SI08JW" at bounding box center [524, 333] width 70 height 99
copy link "B-V-5SI08JW"
click at [526, 430] on link "B-V-5SIYCR8" at bounding box center [518, 425] width 43 height 28
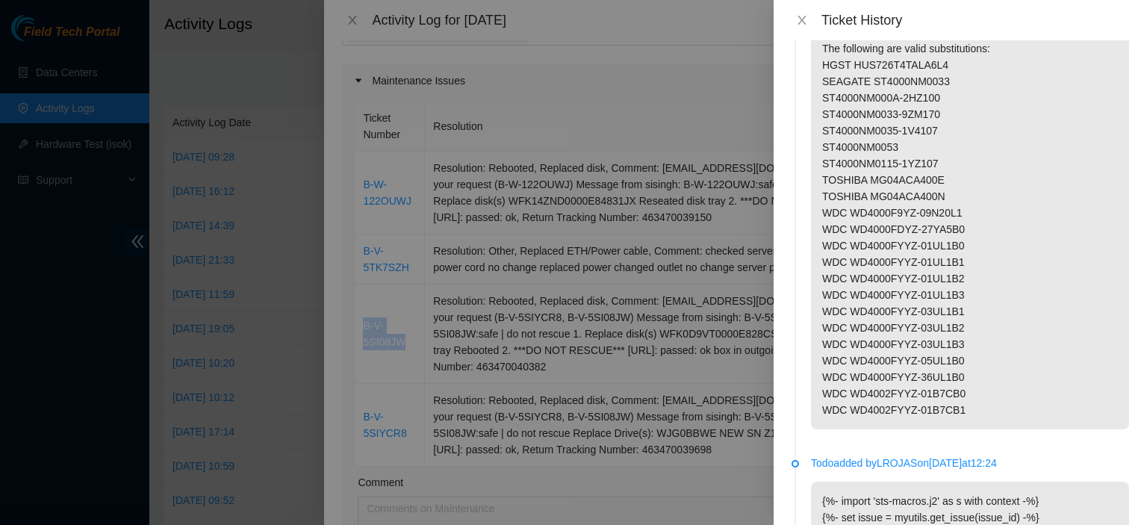
scroll to position [1184, 0]
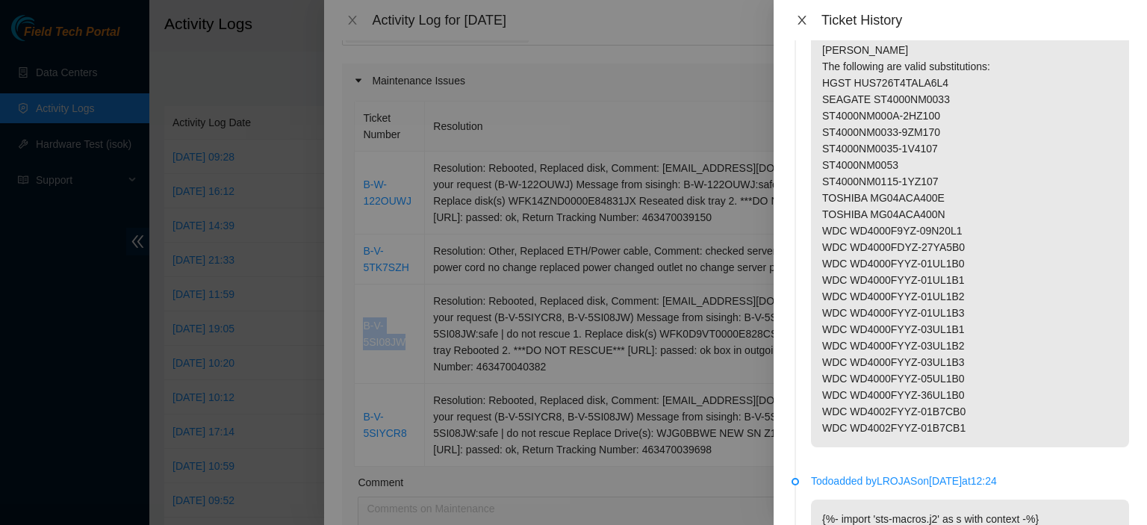
click at [800, 16] on icon "close" at bounding box center [802, 20] width 12 height 12
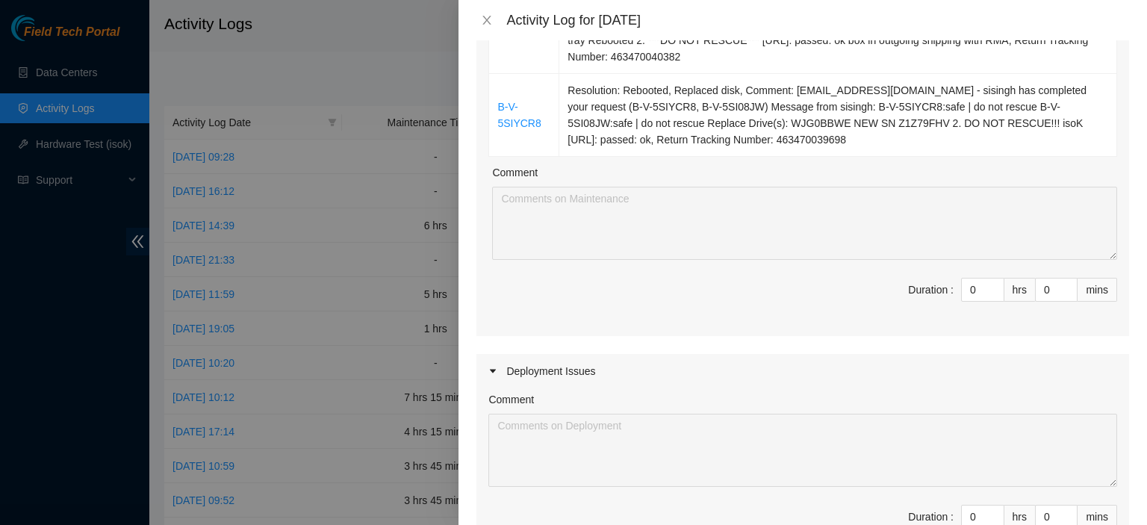
scroll to position [408, 0]
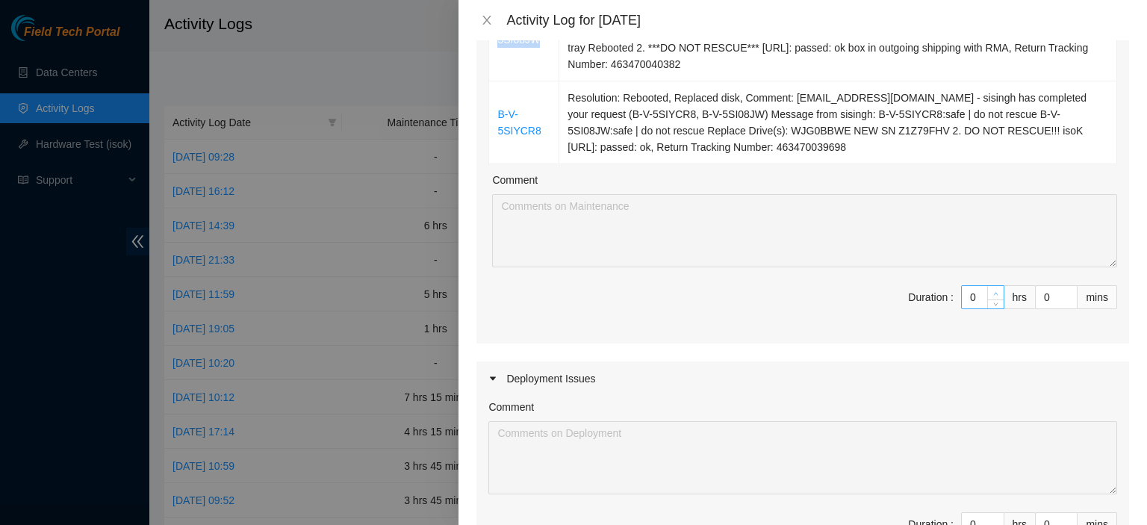
click at [987, 286] on span "Increase Value" at bounding box center [995, 292] width 16 height 13
type input "1"
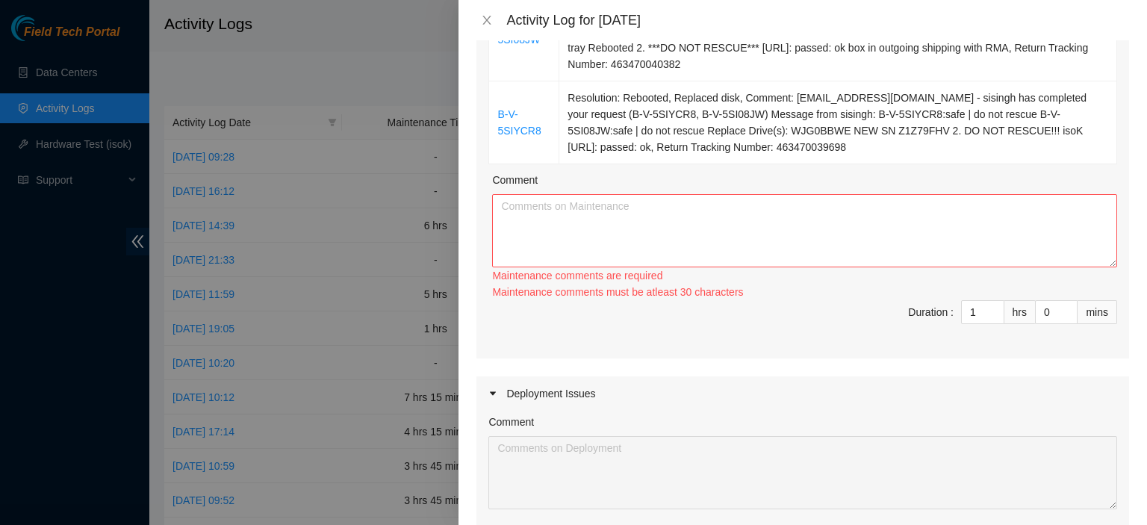
click at [984, 291] on div "Maintenance comments must be atleast 30 characters" at bounding box center [804, 292] width 625 height 16
click at [991, 304] on span "up" at bounding box center [995, 308] width 9 height 9
type input "2"
click at [923, 249] on textarea "Comment" at bounding box center [804, 230] width 625 height 73
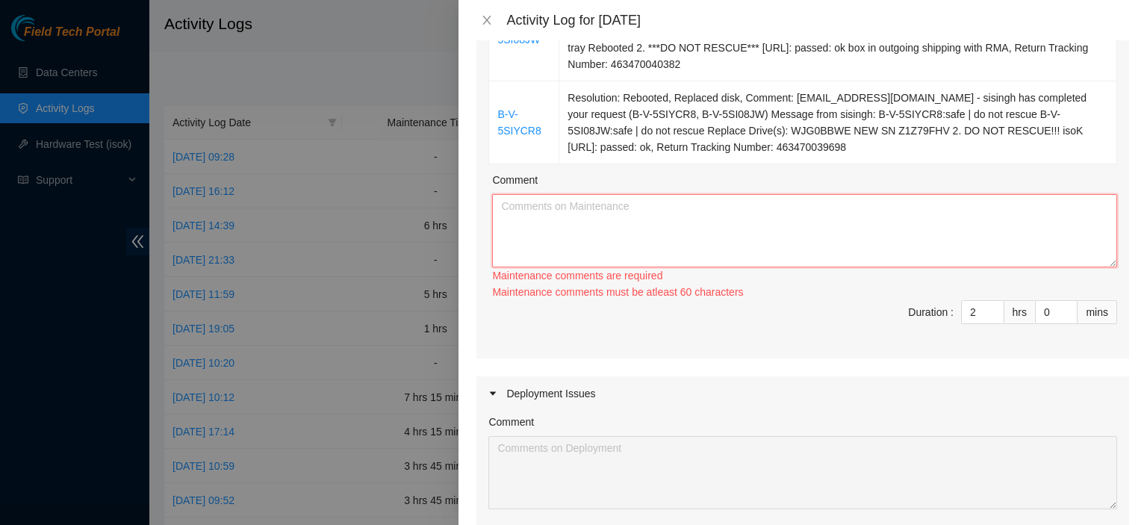
paste textarea "B-V-5SI08JW"
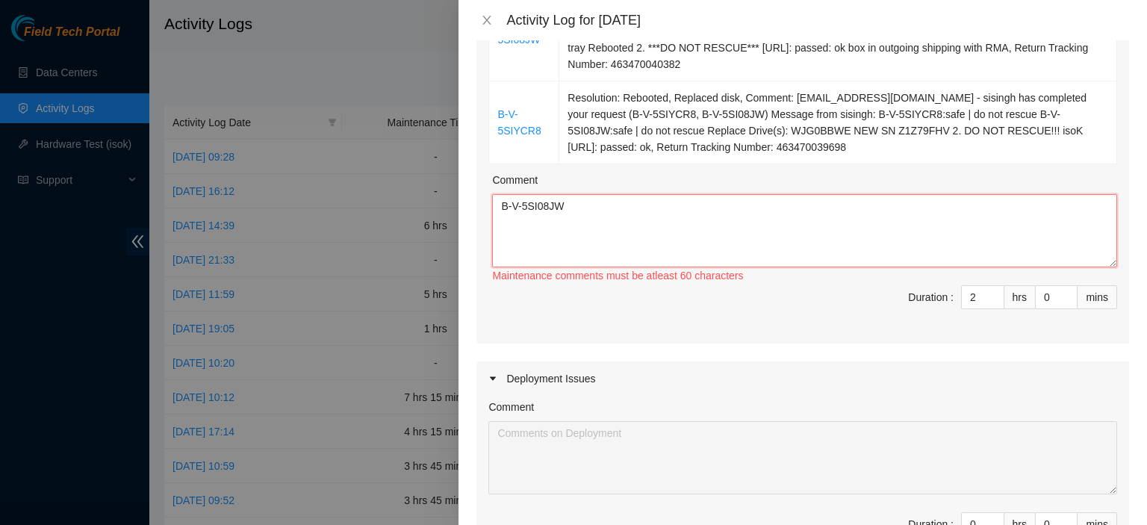
paste textarea "new sn is WFKA9LCE"
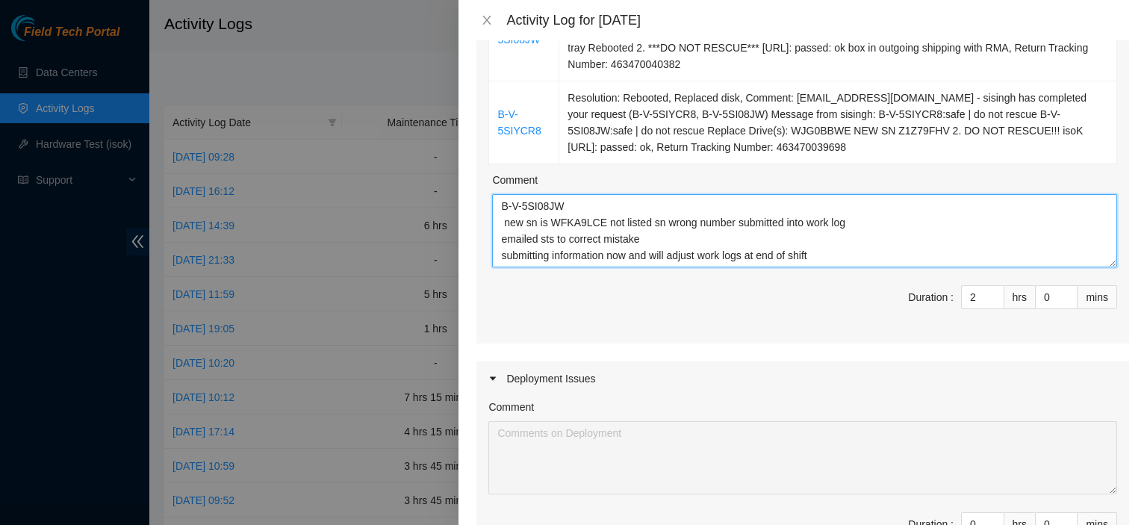
type textarea "B-V-5SI08JW new sn is WFKA9LCE not listed sn wrong number submitted into work l…"
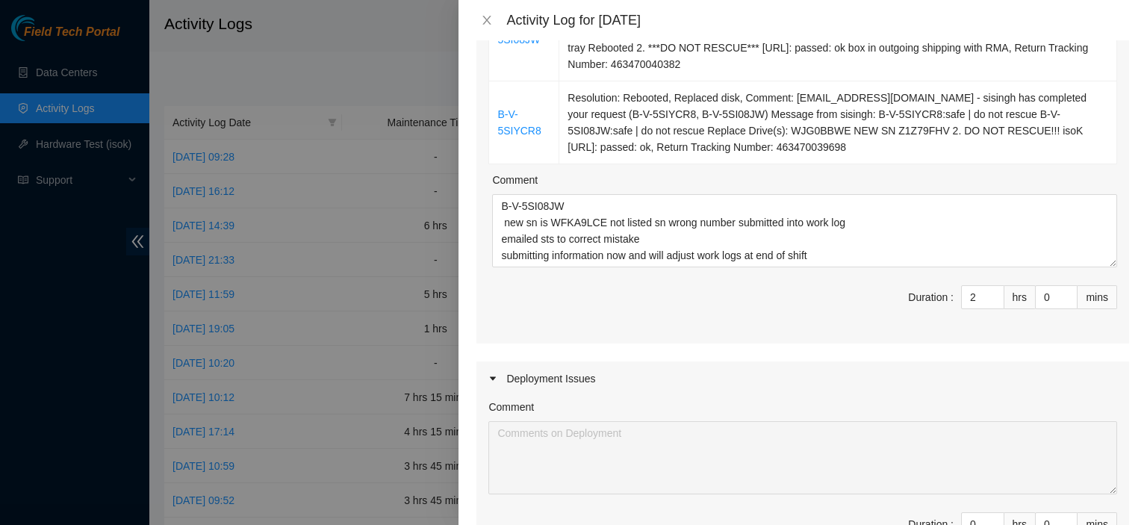
scroll to position [839, 0]
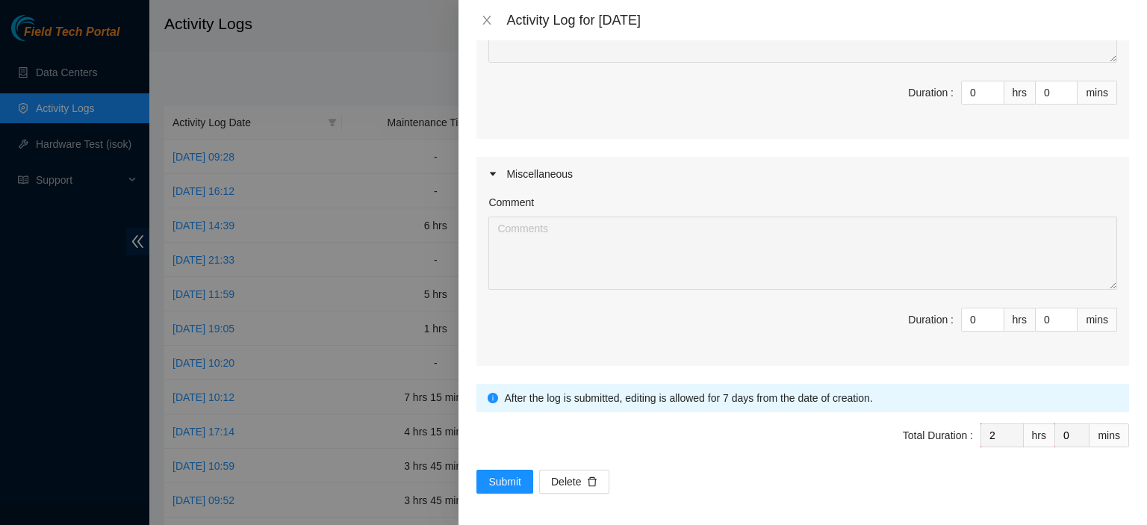
click at [456, 477] on div at bounding box center [573, 262] width 1147 height 525
click at [485, 474] on button "Submit" at bounding box center [504, 482] width 57 height 24
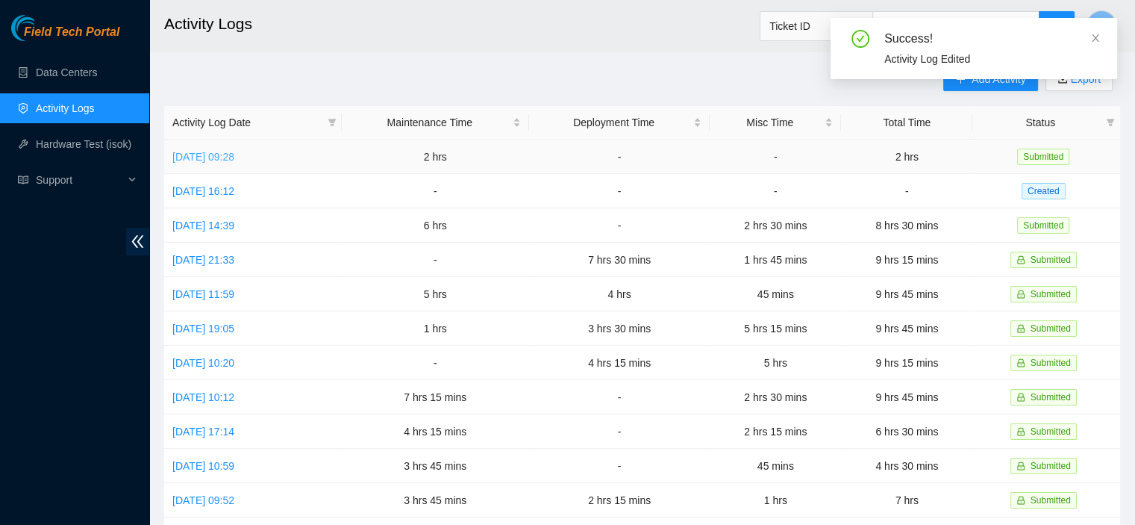
click at [234, 160] on link "[DATE] 09:28" at bounding box center [203, 157] width 62 height 12
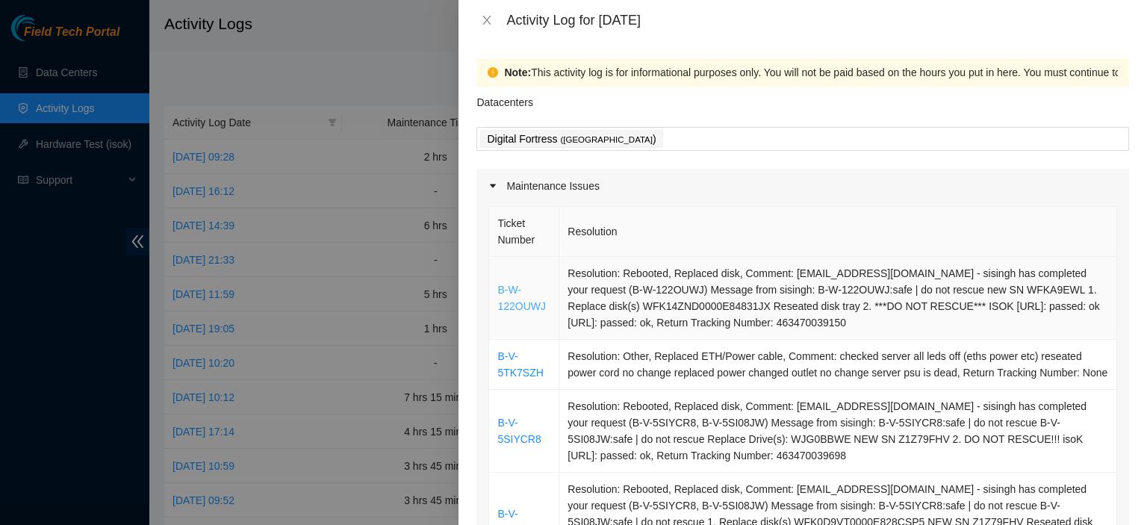
click at [514, 299] on link "B-W-122OUWJ" at bounding box center [521, 298] width 49 height 28
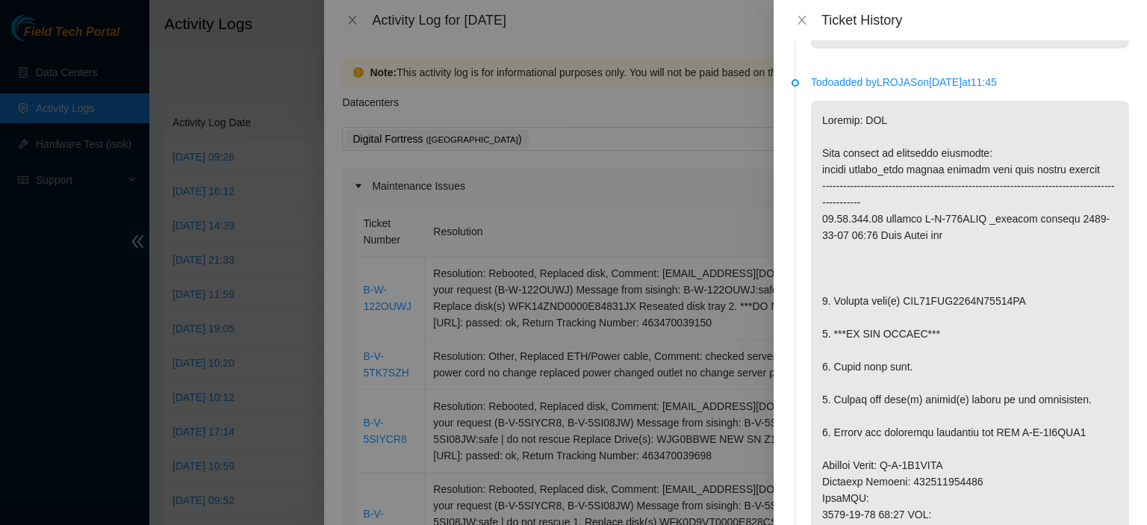
scroll to position [340, 0]
